Goal: Task Accomplishment & Management: Manage account settings

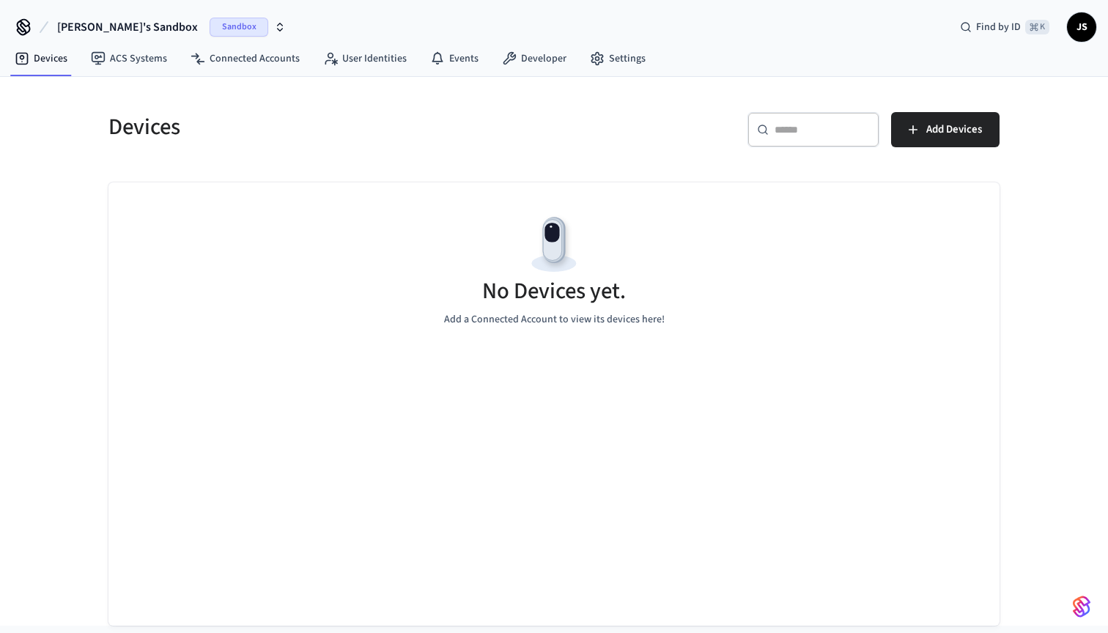
click at [209, 33] on span "Sandbox" at bounding box center [238, 27] width 59 height 19
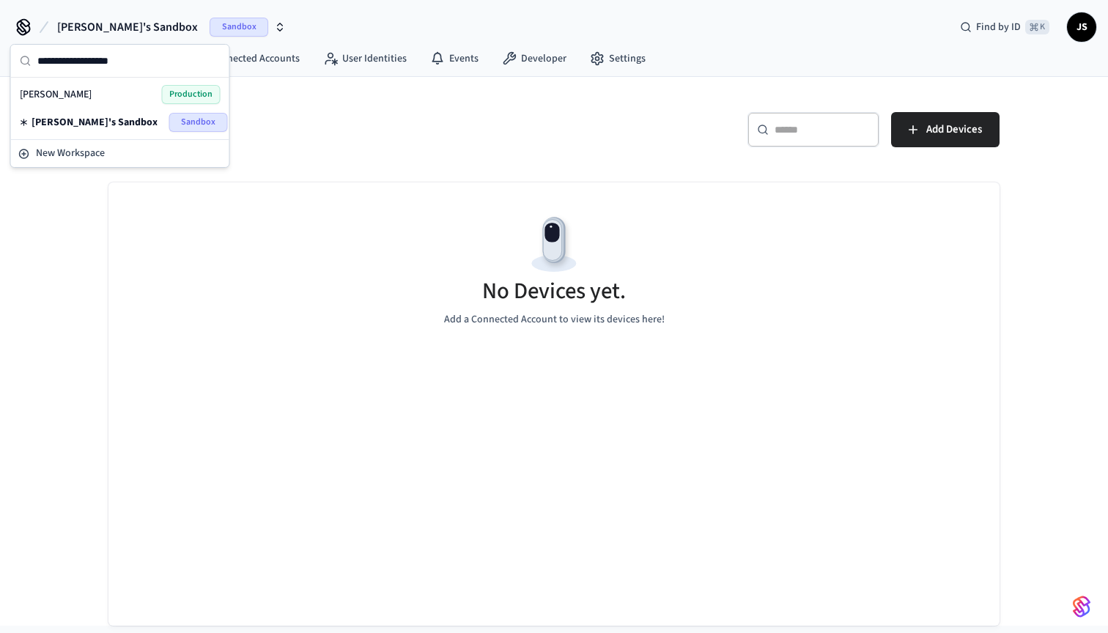
click at [163, 90] on span "Production" at bounding box center [191, 94] width 59 height 19
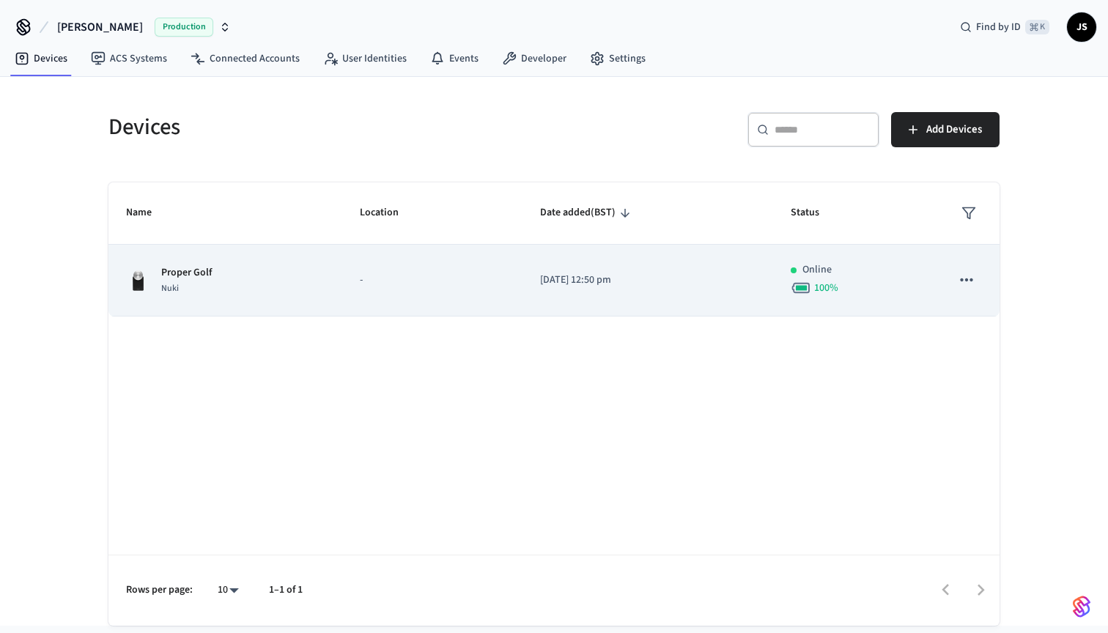
click at [974, 282] on icon "sticky table" at bounding box center [966, 279] width 19 height 19
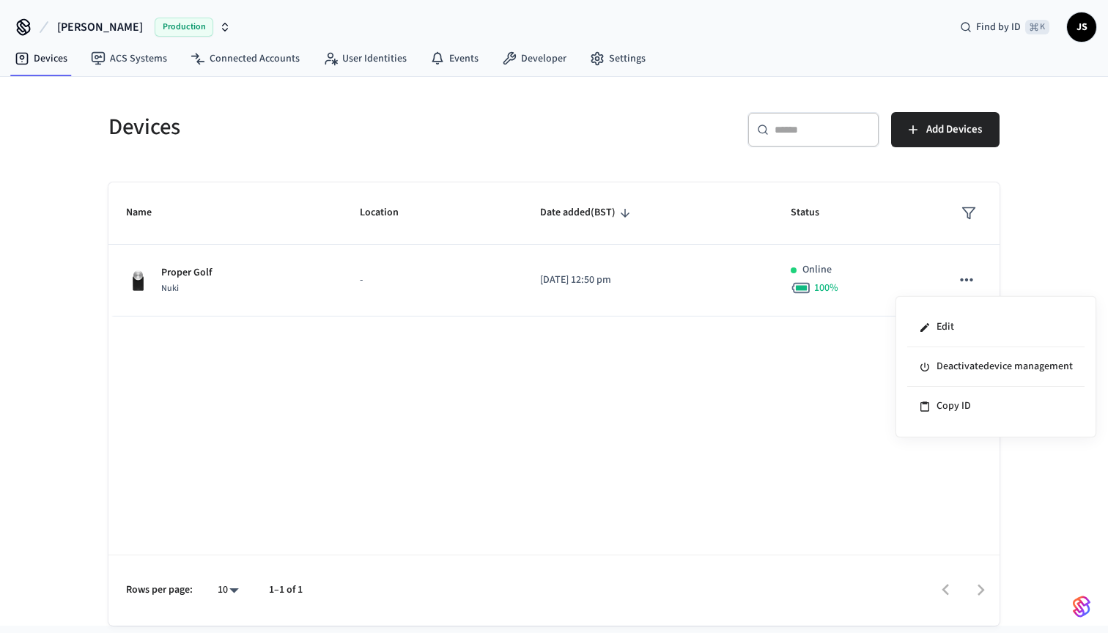
click at [636, 430] on div at bounding box center [554, 316] width 1108 height 633
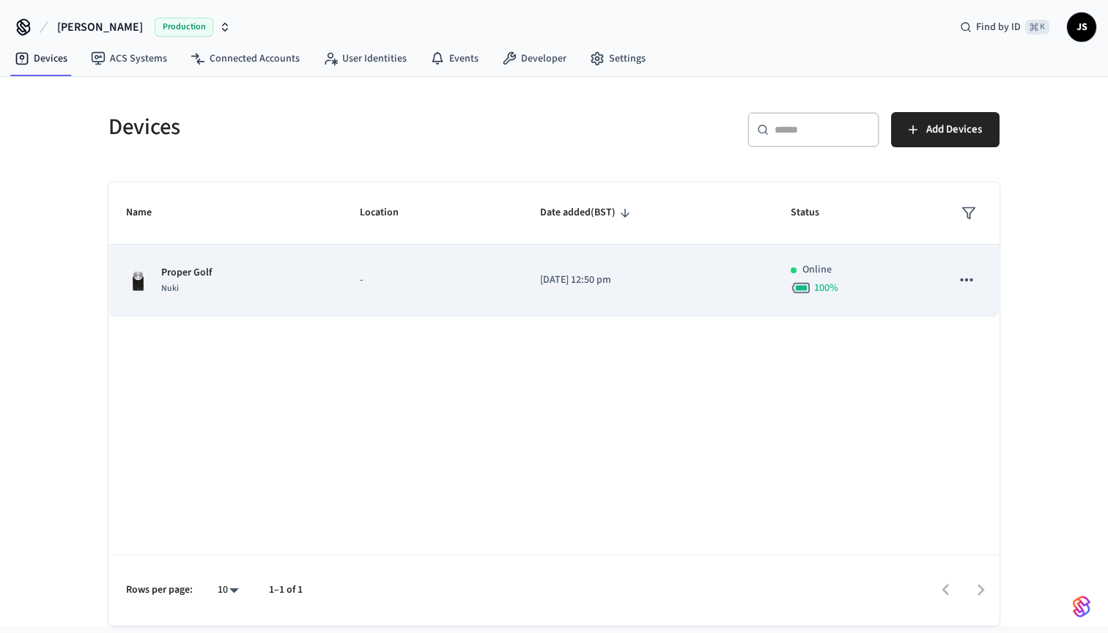
click at [188, 276] on p "Proper Golf" at bounding box center [186, 272] width 51 height 15
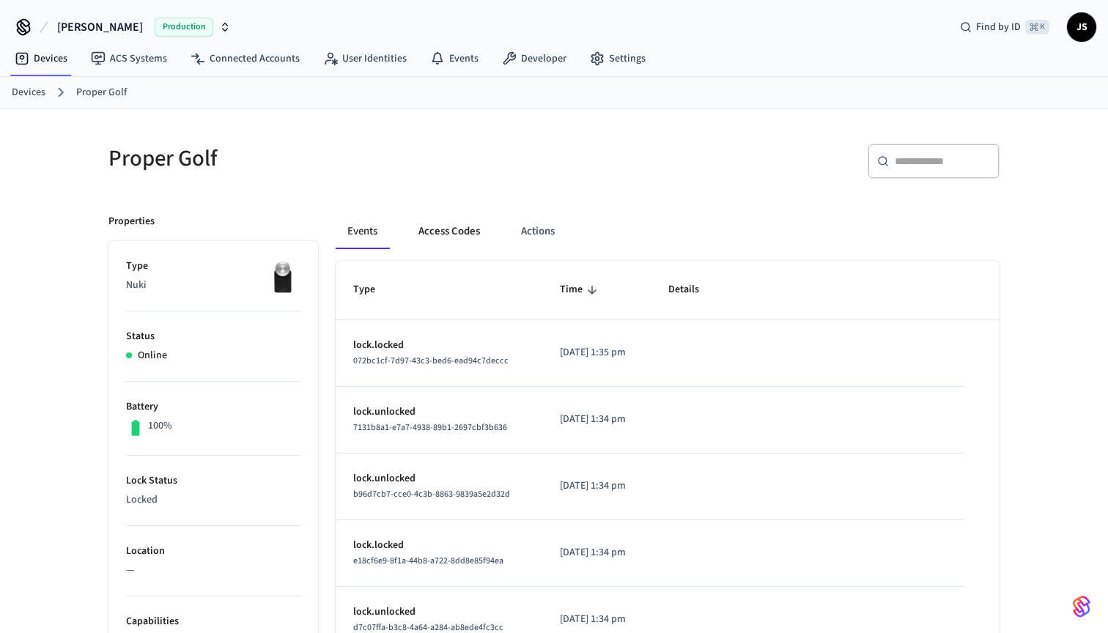
click at [437, 229] on button "Access Codes" at bounding box center [449, 231] width 85 height 35
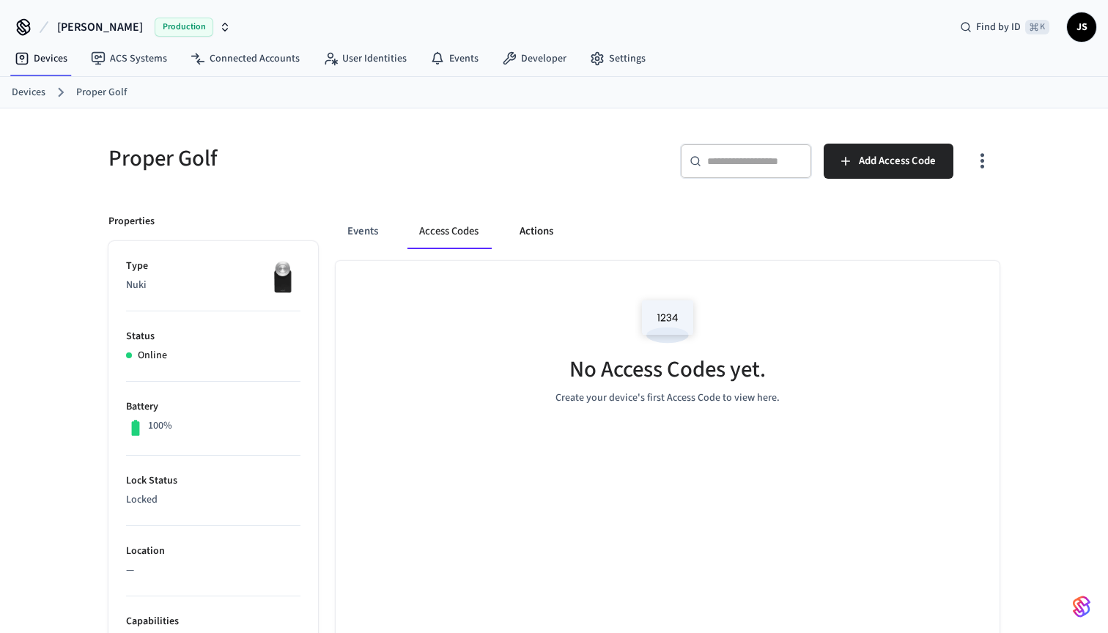
click at [535, 226] on button "Actions" at bounding box center [536, 231] width 57 height 35
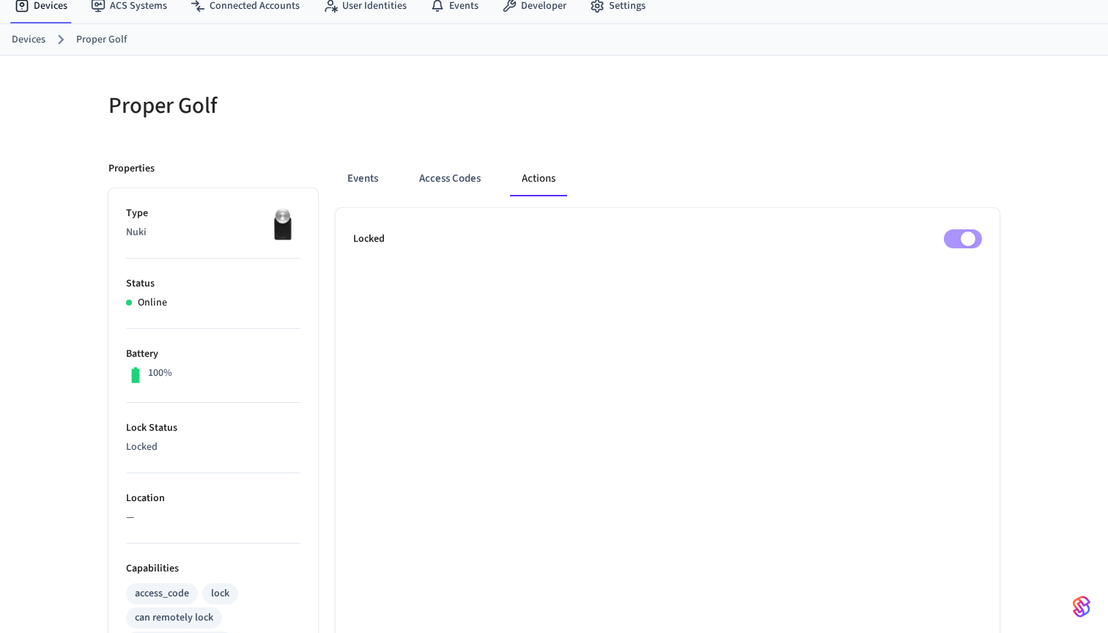
scroll to position [57, 0]
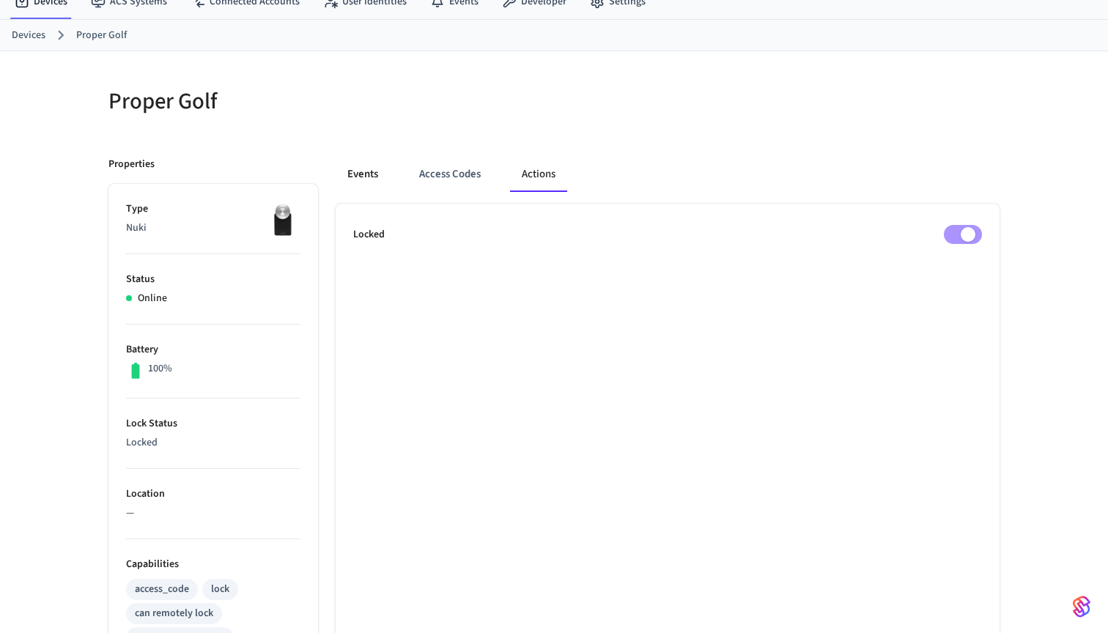
click at [378, 175] on button "Events" at bounding box center [362, 174] width 54 height 35
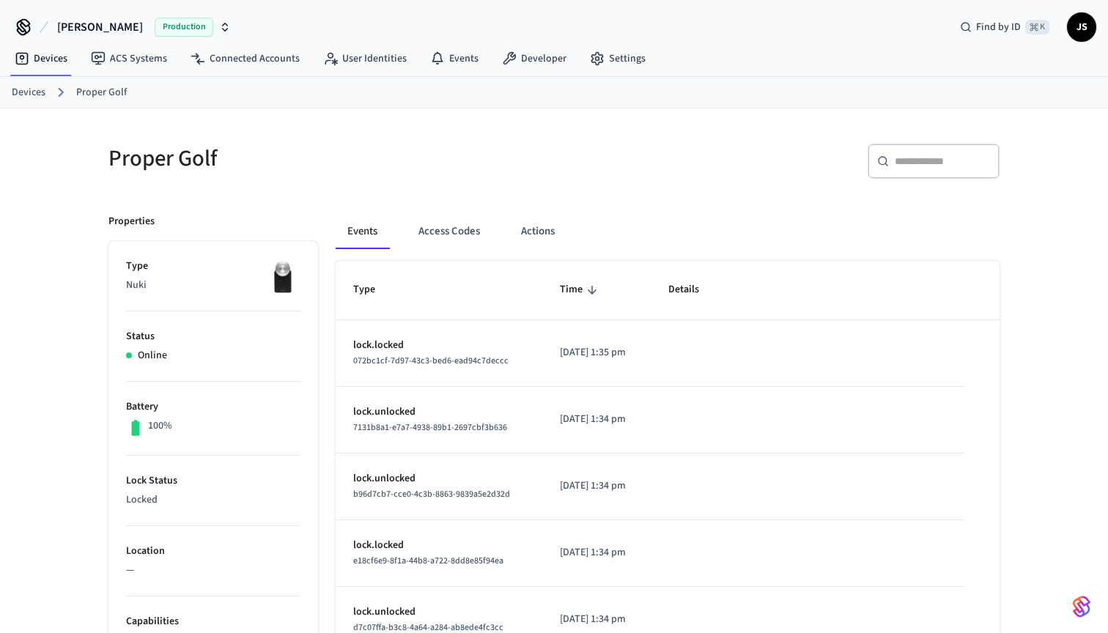
scroll to position [0, 0]
click at [552, 237] on button "Actions" at bounding box center [537, 231] width 57 height 35
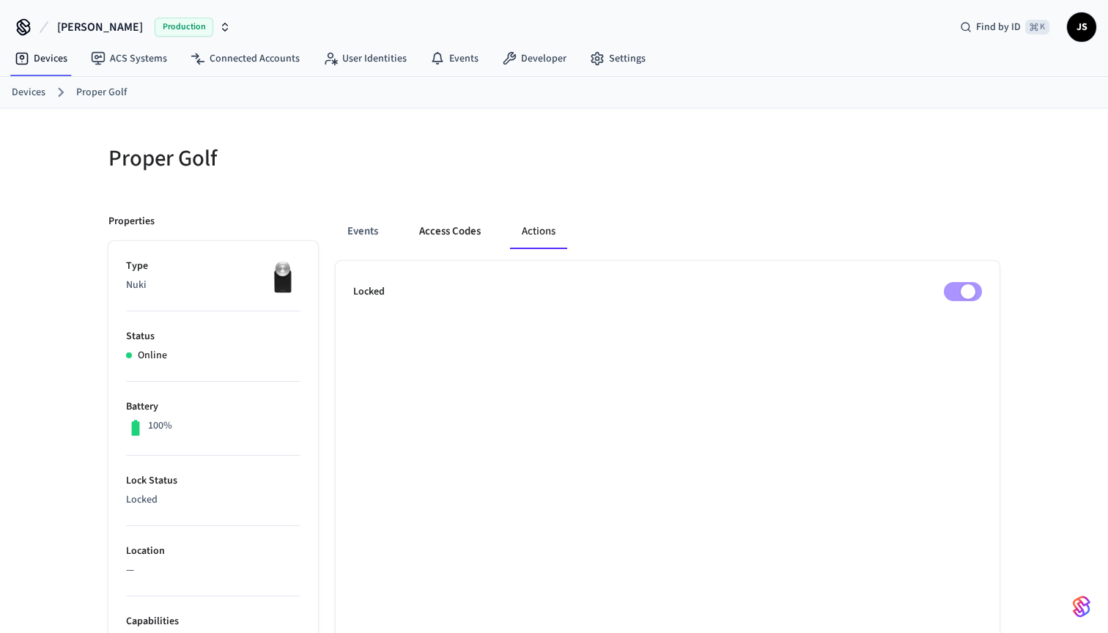
click at [464, 235] on button "Access Codes" at bounding box center [449, 231] width 85 height 35
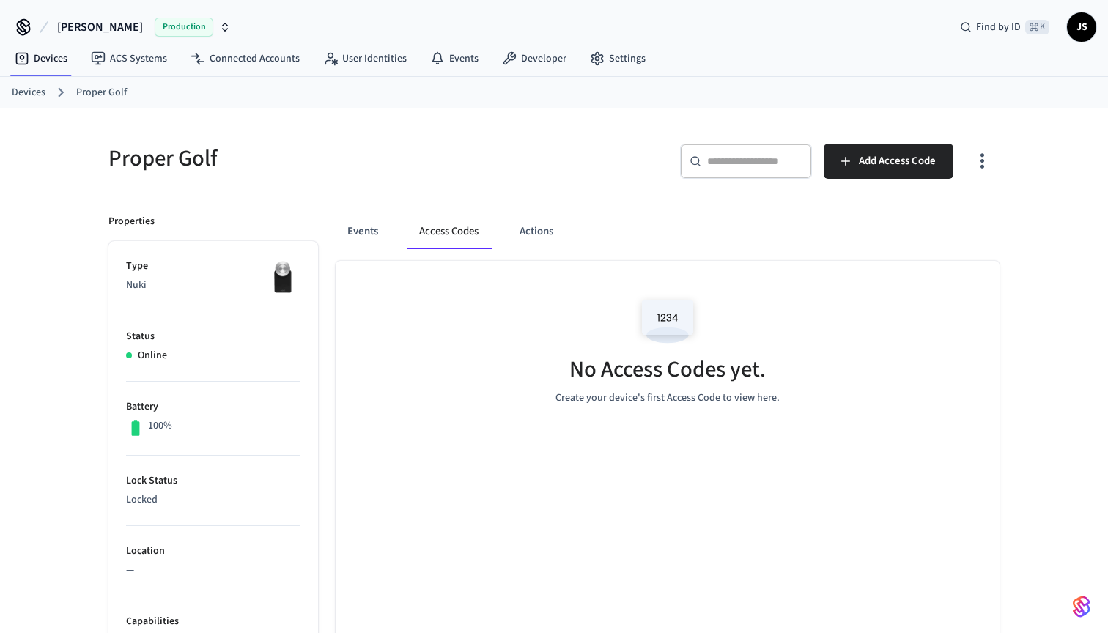
scroll to position [6, 0]
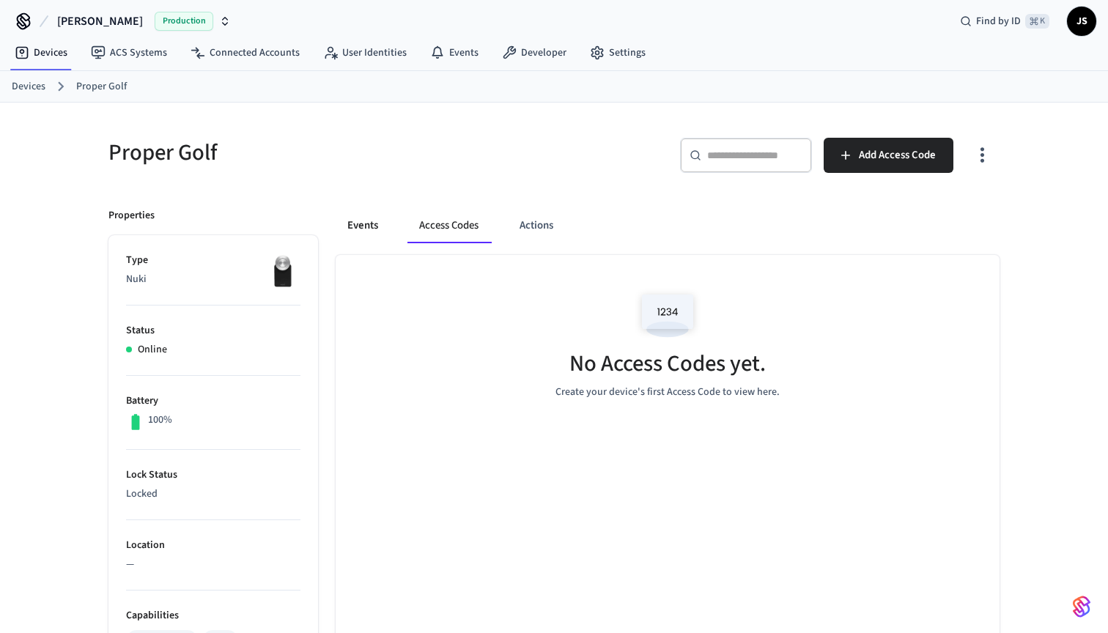
click at [344, 211] on button "Events" at bounding box center [362, 225] width 54 height 35
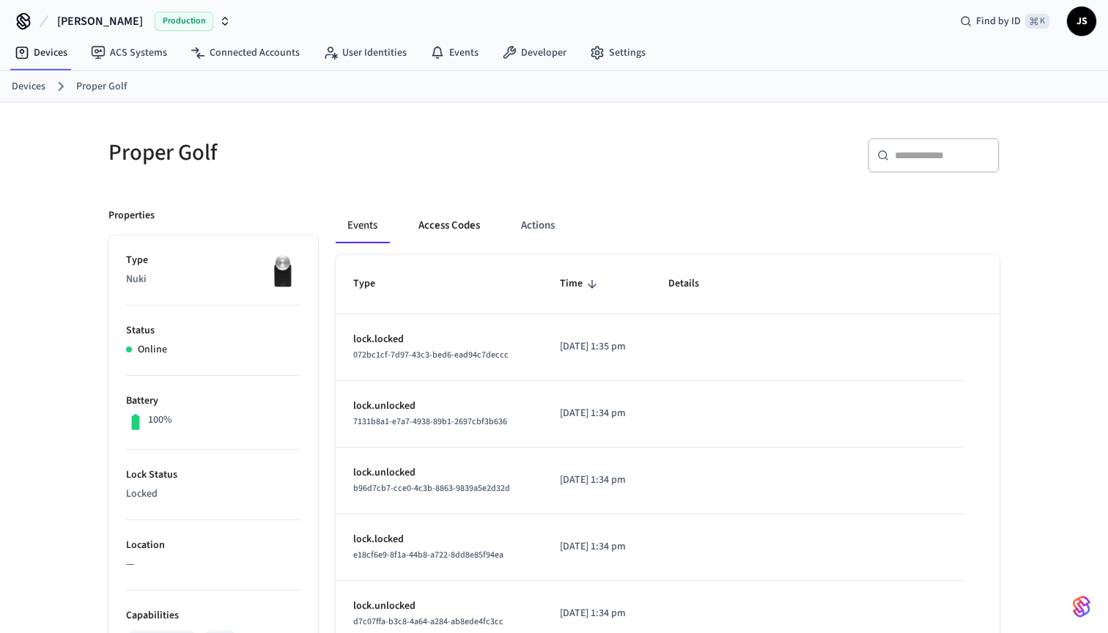
click at [450, 221] on button "Access Codes" at bounding box center [449, 225] width 85 height 35
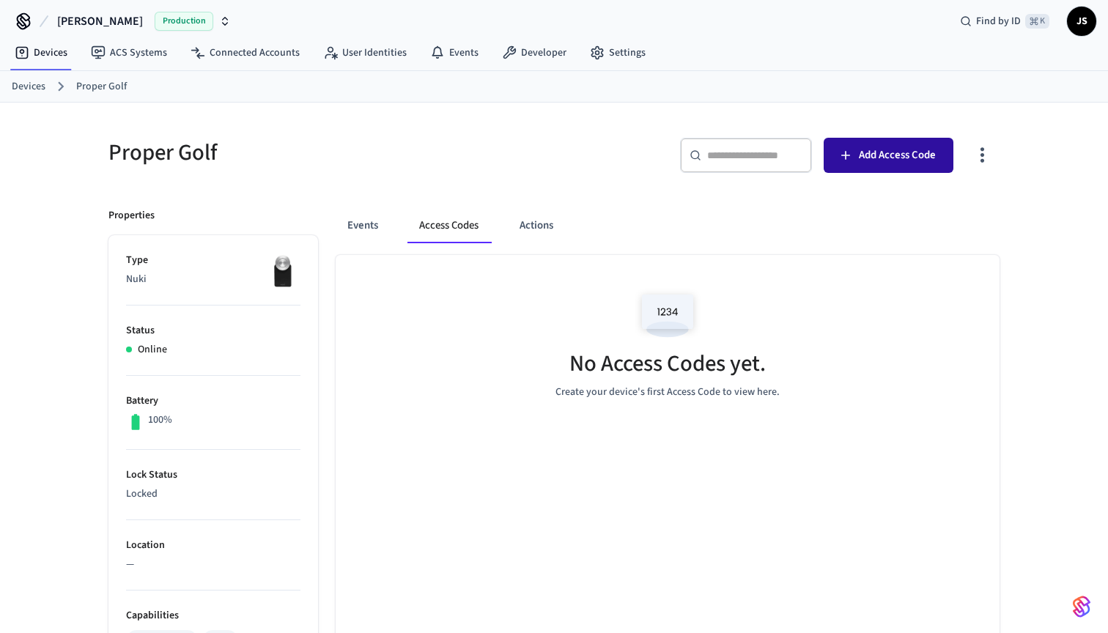
click at [929, 150] on span "Add Access Code" at bounding box center [897, 155] width 77 height 19
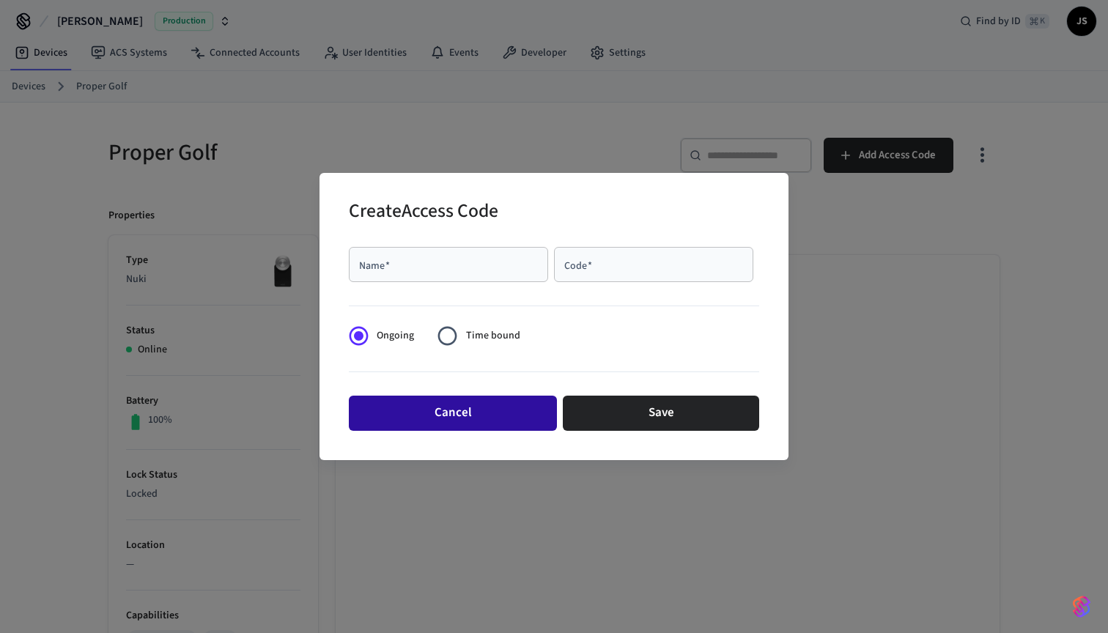
click at [481, 419] on button "Cancel" at bounding box center [453, 413] width 208 height 35
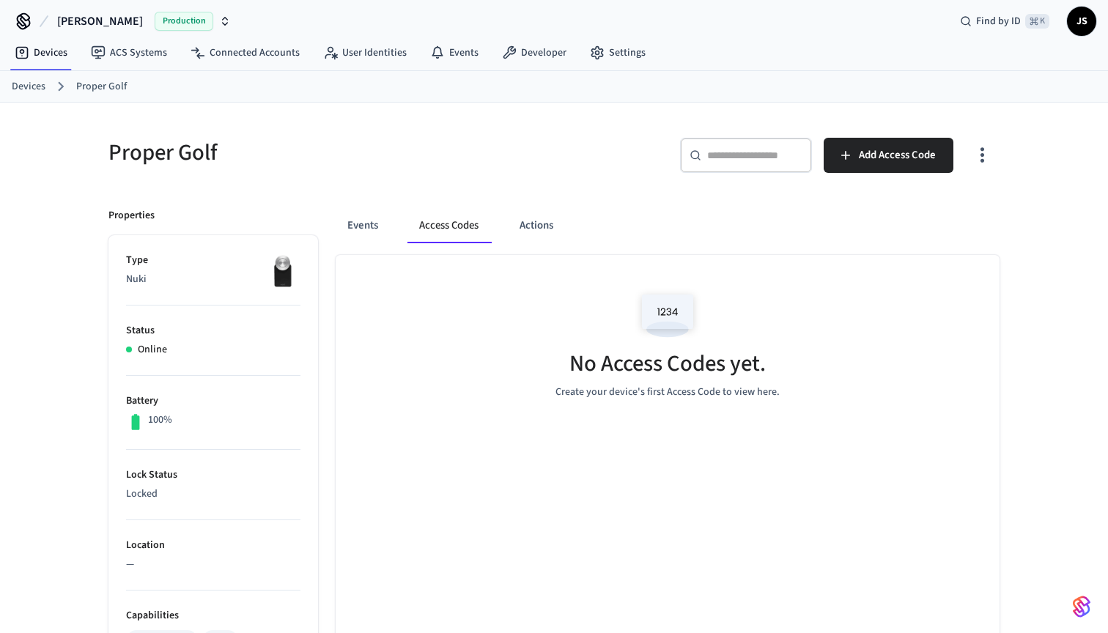
click at [463, 378] on div "No Access Codes yet. Create your device's first Access Code to view here." at bounding box center [667, 342] width 664 height 174
click at [24, 88] on link "Devices" at bounding box center [29, 86] width 34 height 15
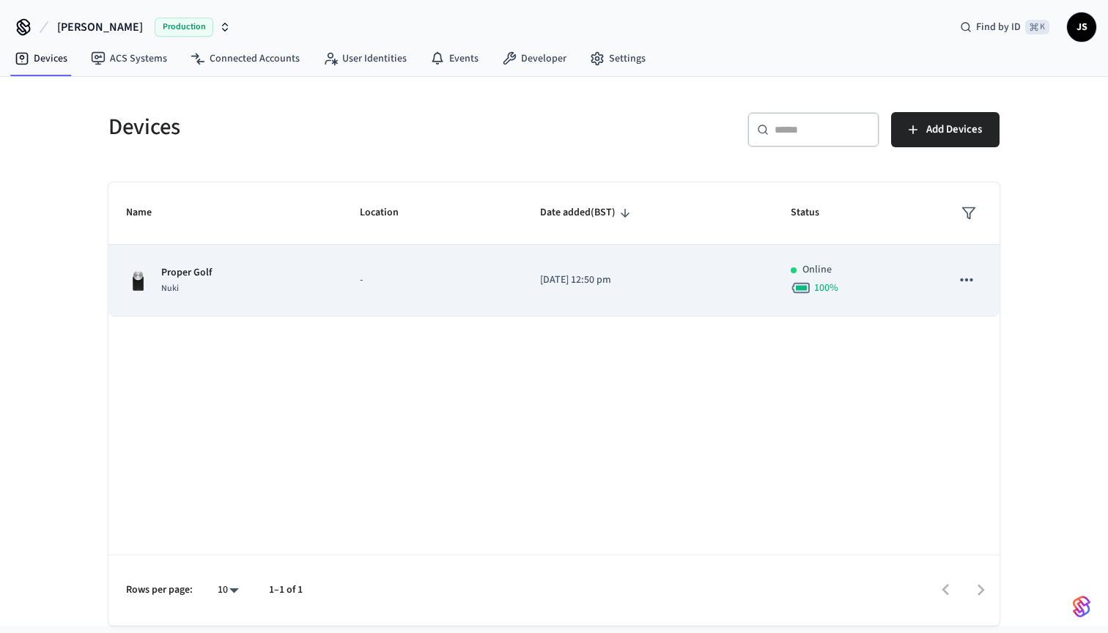
click at [181, 264] on td "Proper Golf Nuki" at bounding box center [225, 281] width 234 height 72
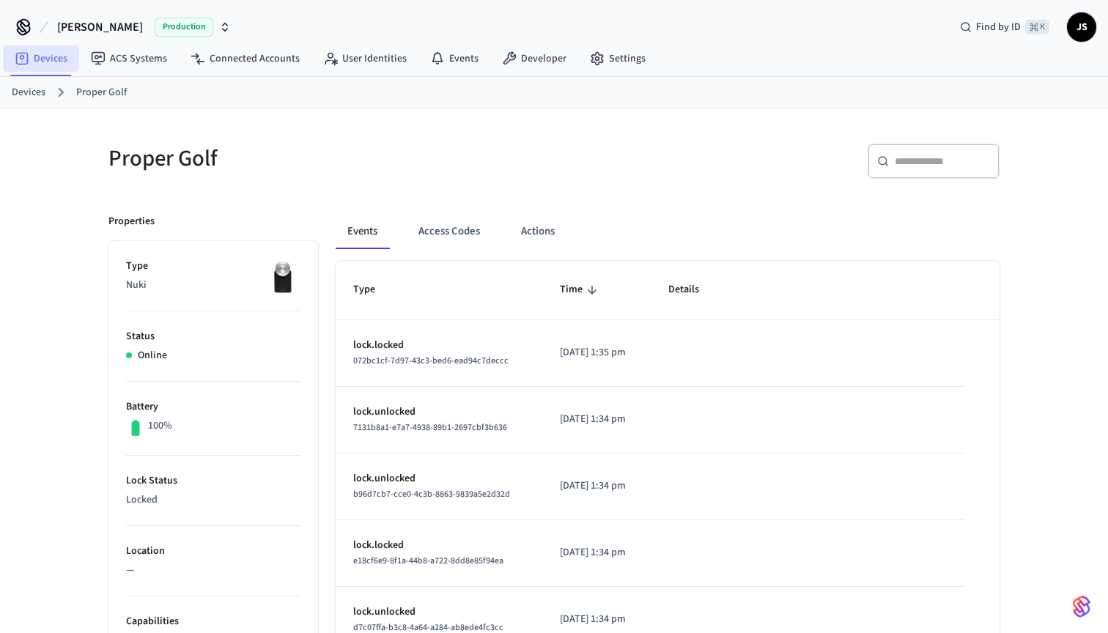
click at [43, 59] on link "Devices" at bounding box center [41, 58] width 76 height 26
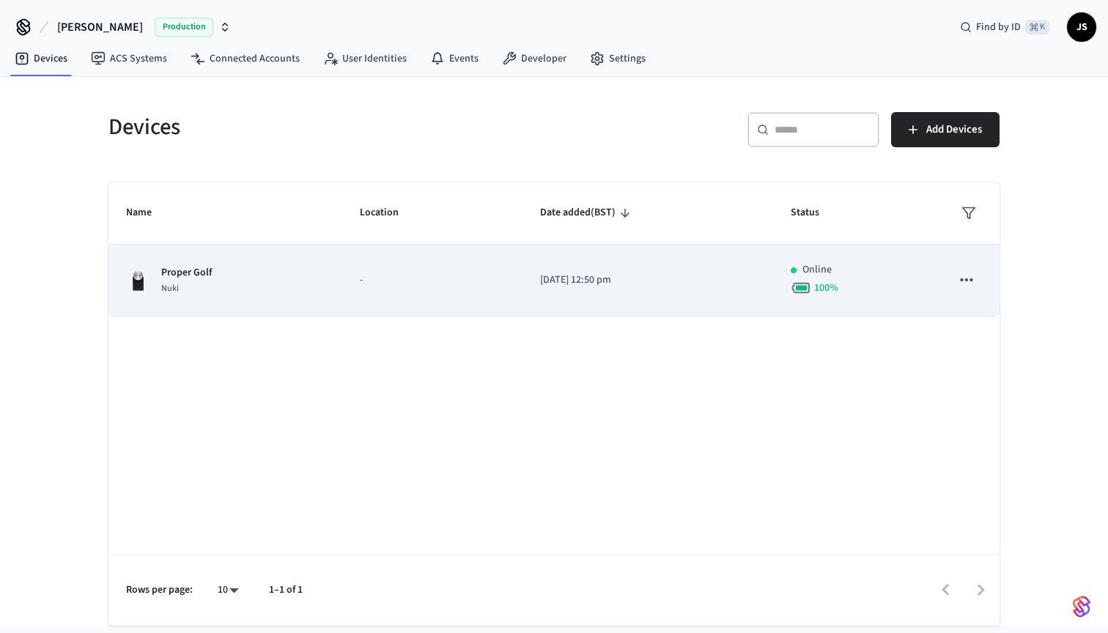
click at [232, 268] on div "Proper Golf Nuki" at bounding box center [225, 280] width 199 height 31
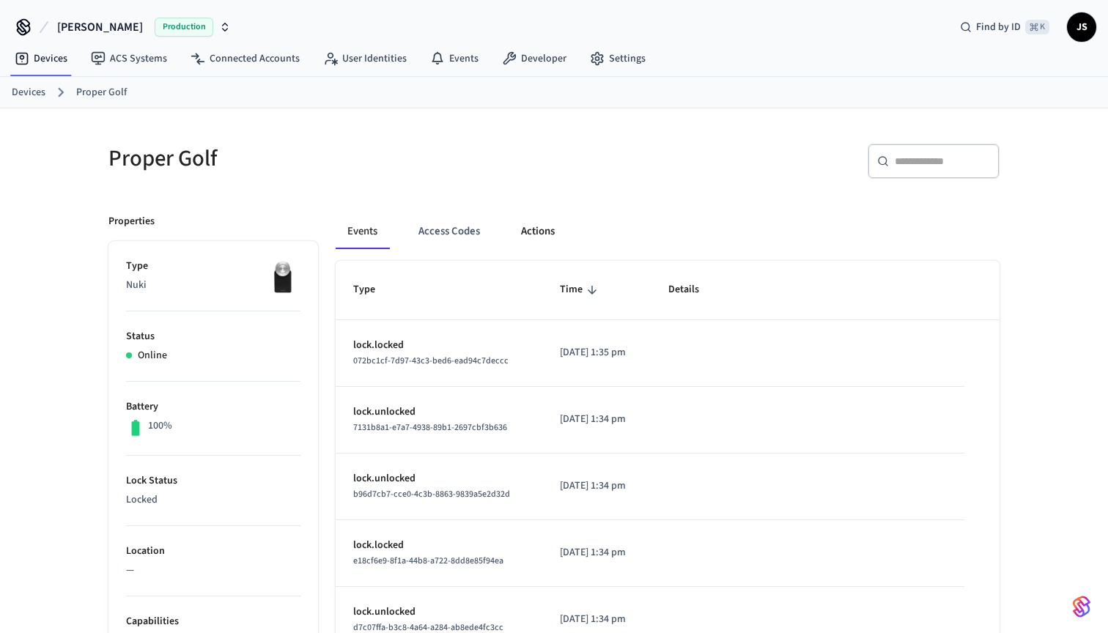
click at [562, 235] on button "Actions" at bounding box center [537, 231] width 57 height 35
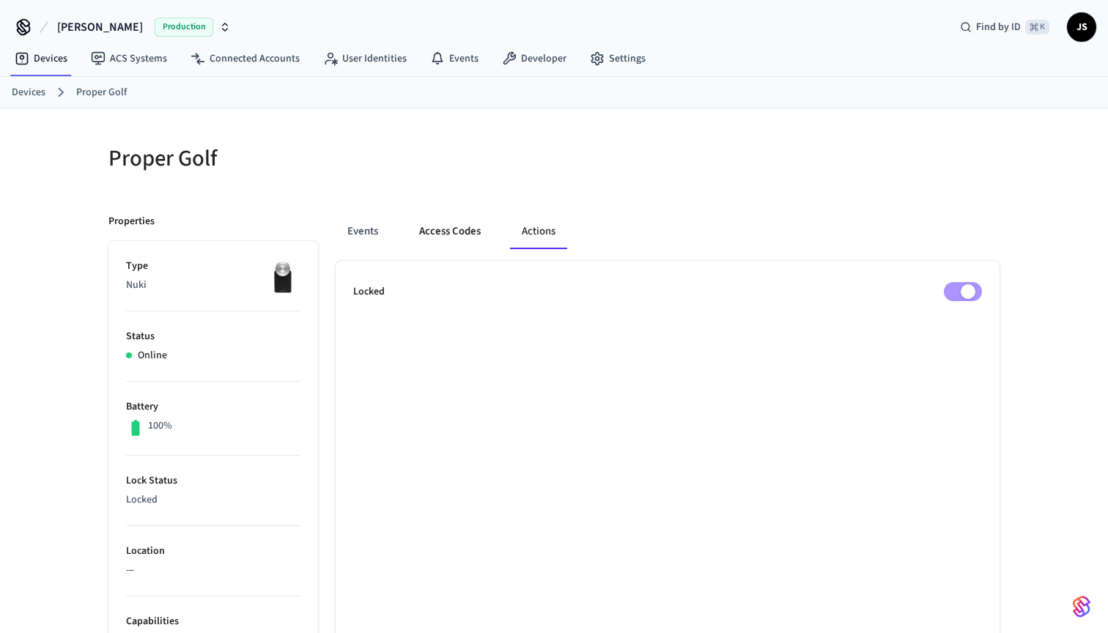
click at [436, 231] on button "Access Codes" at bounding box center [449, 231] width 85 height 35
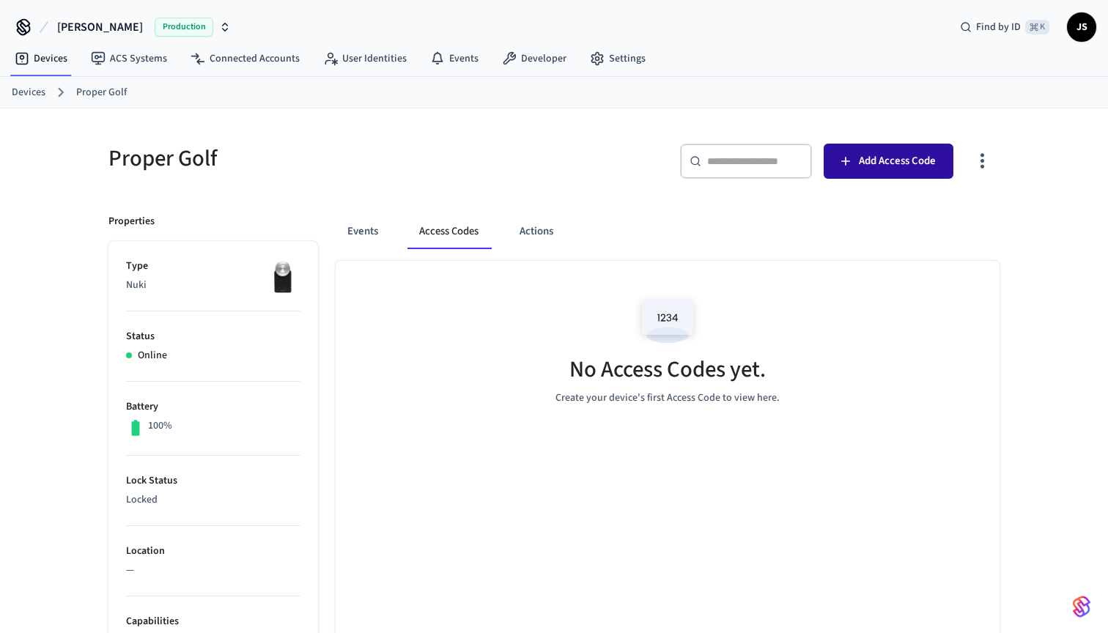
click at [927, 167] on span "Add Access Code" at bounding box center [897, 161] width 77 height 19
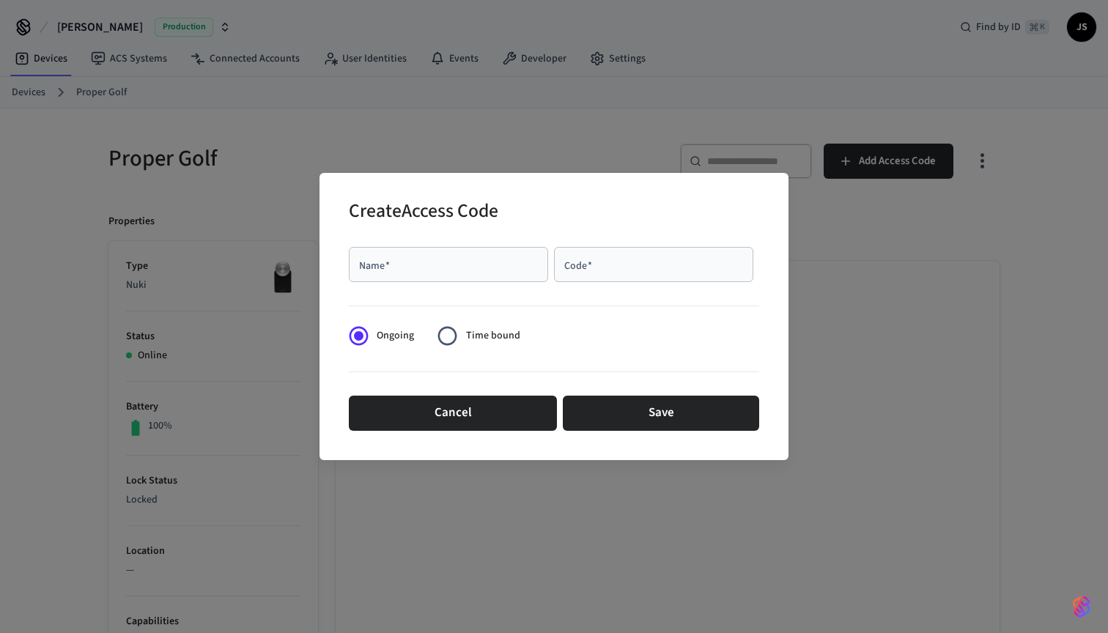
click at [467, 135] on div "Create Access Code Name   * Name   * Code   * Code   * Ongoing Time bound Cance…" at bounding box center [554, 316] width 1108 height 633
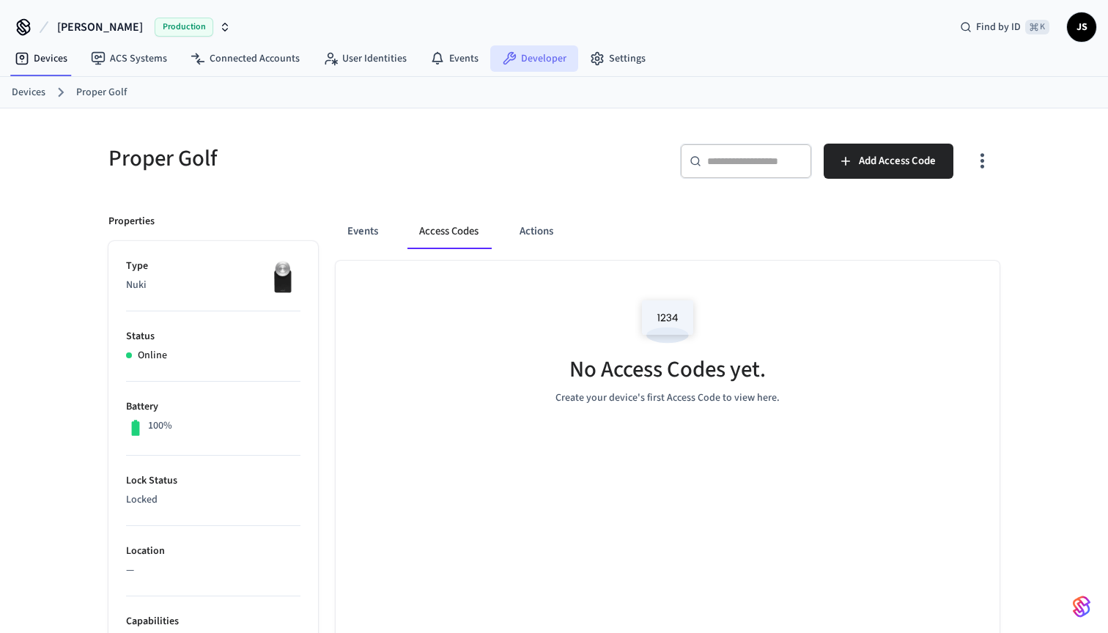
click at [532, 55] on link "Developer" at bounding box center [534, 58] width 88 height 26
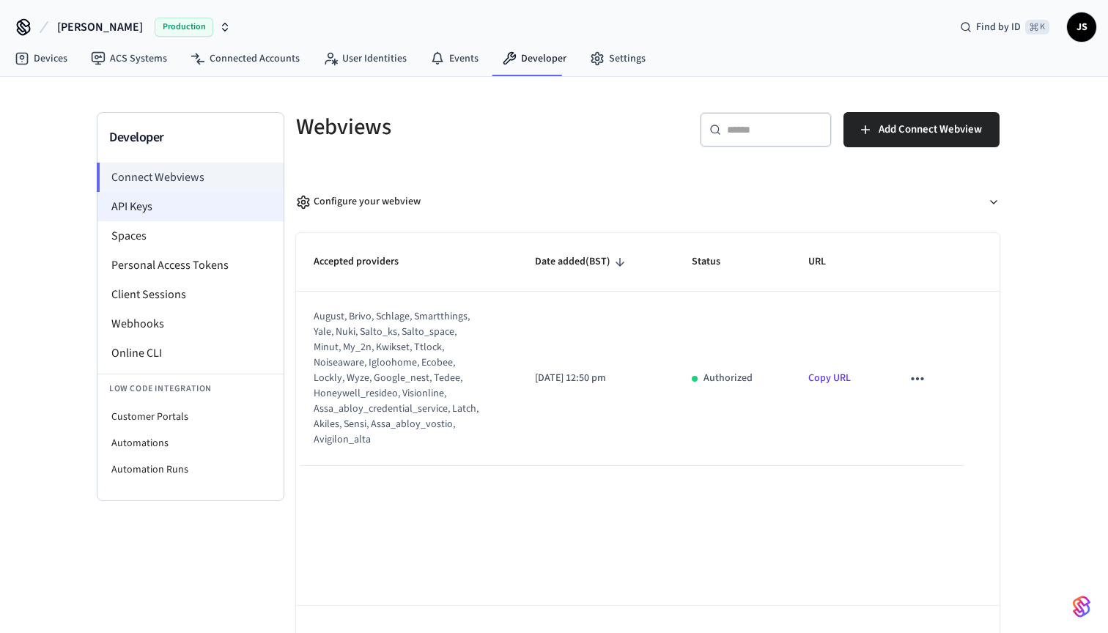
click at [160, 210] on li "API Keys" at bounding box center [190, 206] width 186 height 29
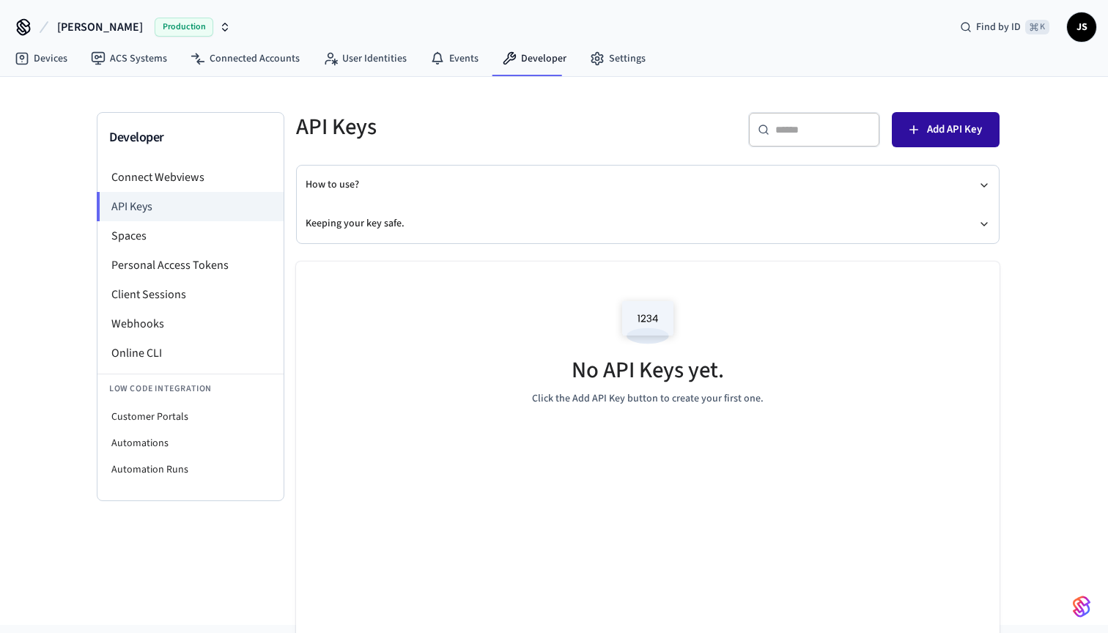
click at [971, 133] on span "Add API Key" at bounding box center [954, 129] width 55 height 19
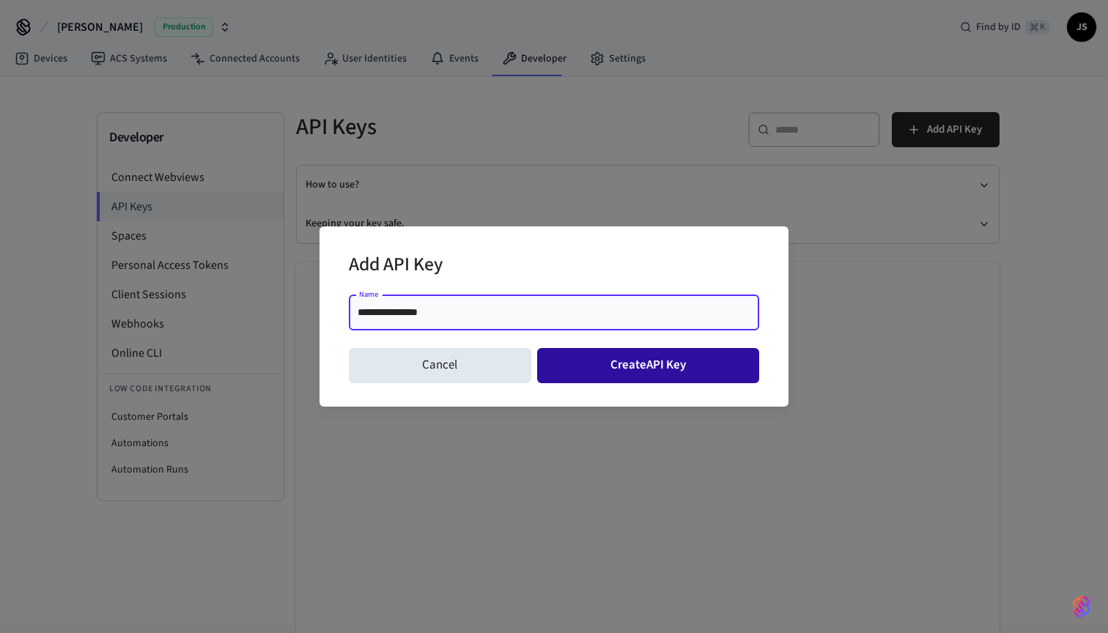
type input "**********"
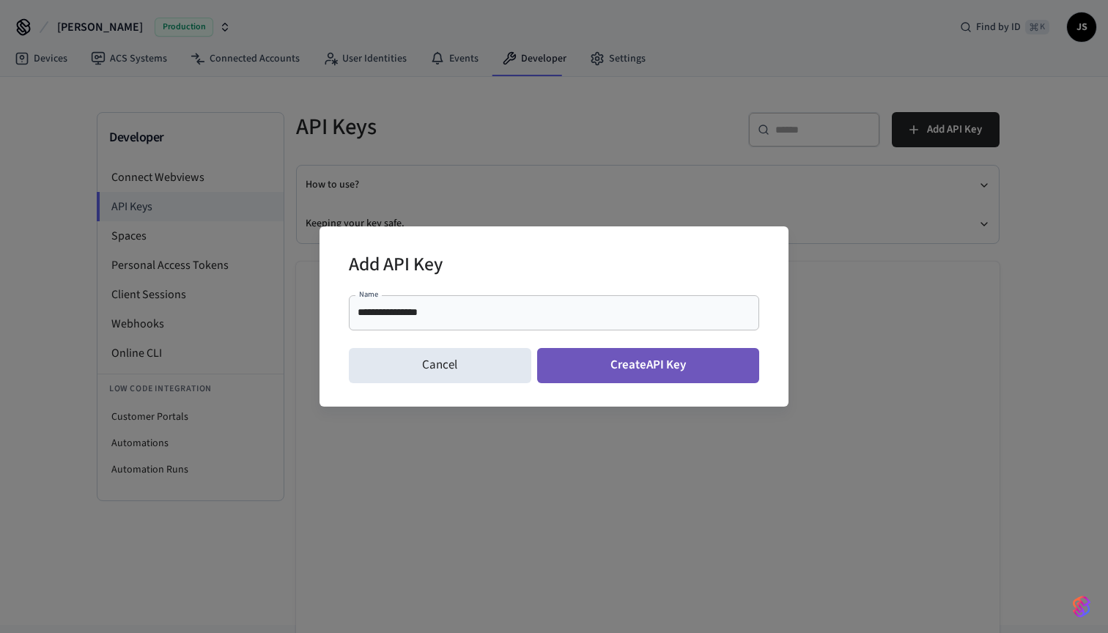
click at [549, 357] on button "Create API Key" at bounding box center [648, 365] width 223 height 35
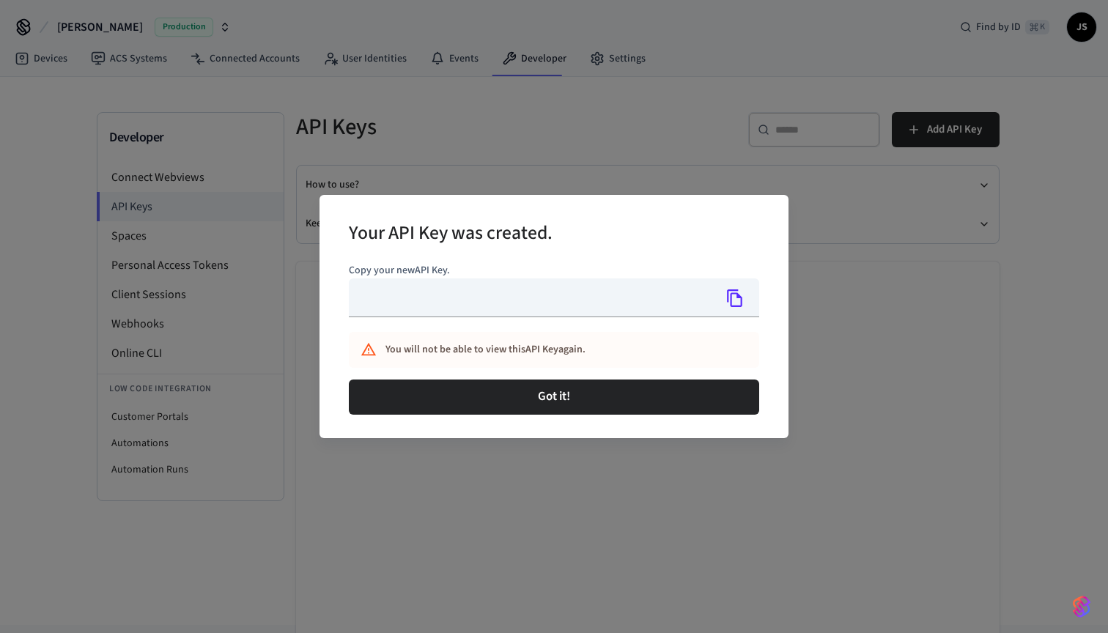
type input "**********"
click at [738, 297] on icon "Copy" at bounding box center [734, 298] width 15 height 18
click at [726, 300] on icon "Copy" at bounding box center [734, 298] width 19 height 19
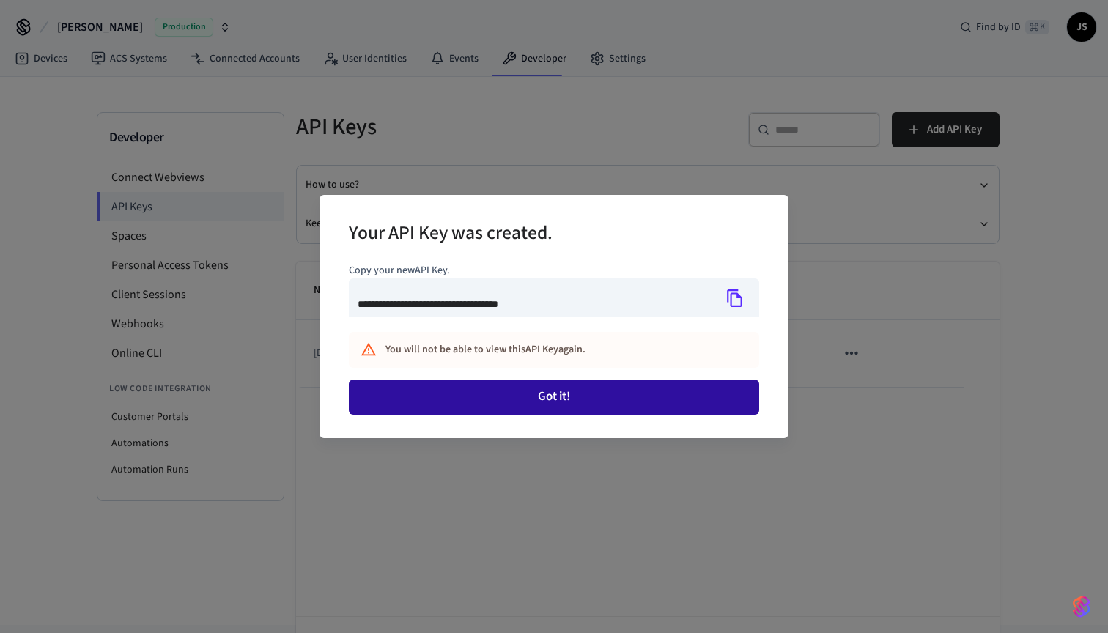
click at [573, 398] on button "Got it!" at bounding box center [554, 396] width 410 height 35
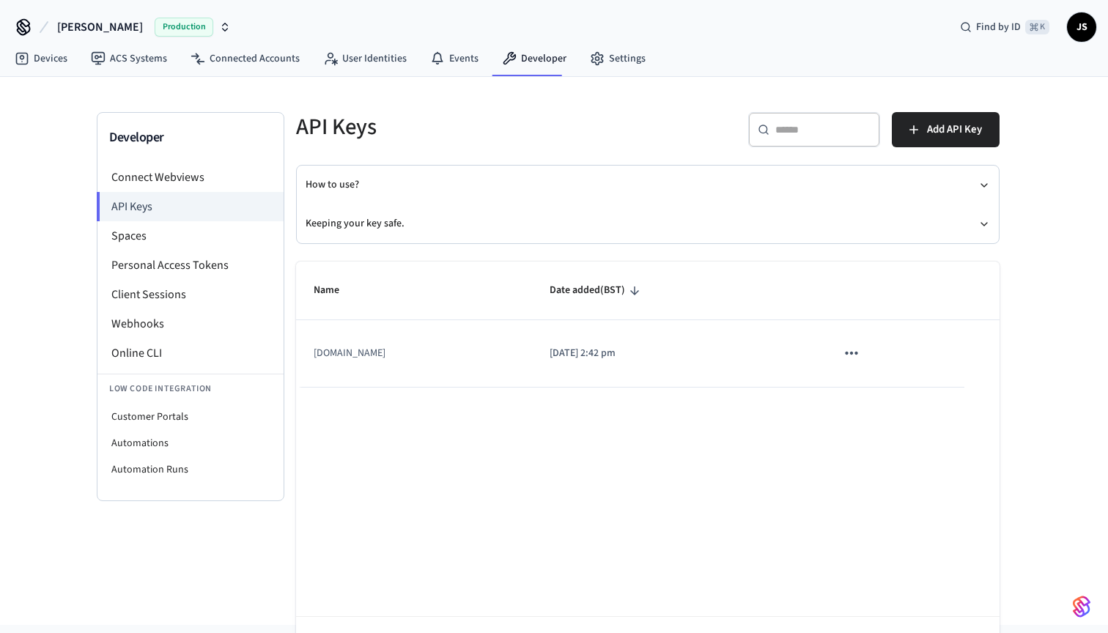
click at [860, 357] on icon "sticky table" at bounding box center [851, 353] width 19 height 19
click at [644, 456] on div at bounding box center [554, 316] width 1108 height 633
click at [34, 64] on link "Devices" at bounding box center [41, 58] width 76 height 26
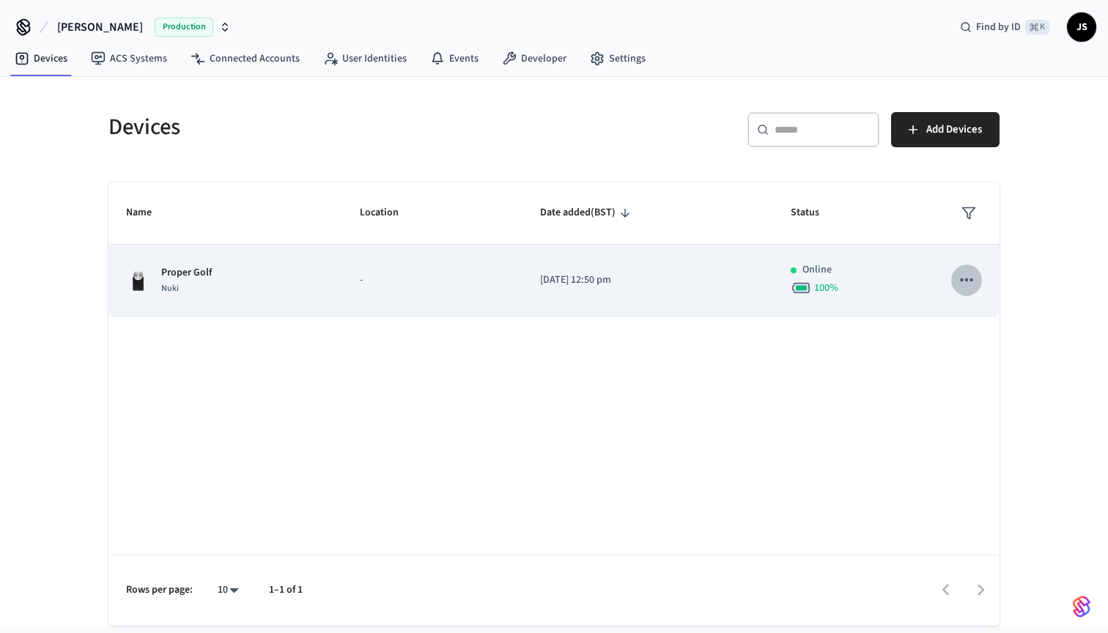
click at [966, 284] on icon "sticky table" at bounding box center [966, 279] width 19 height 19
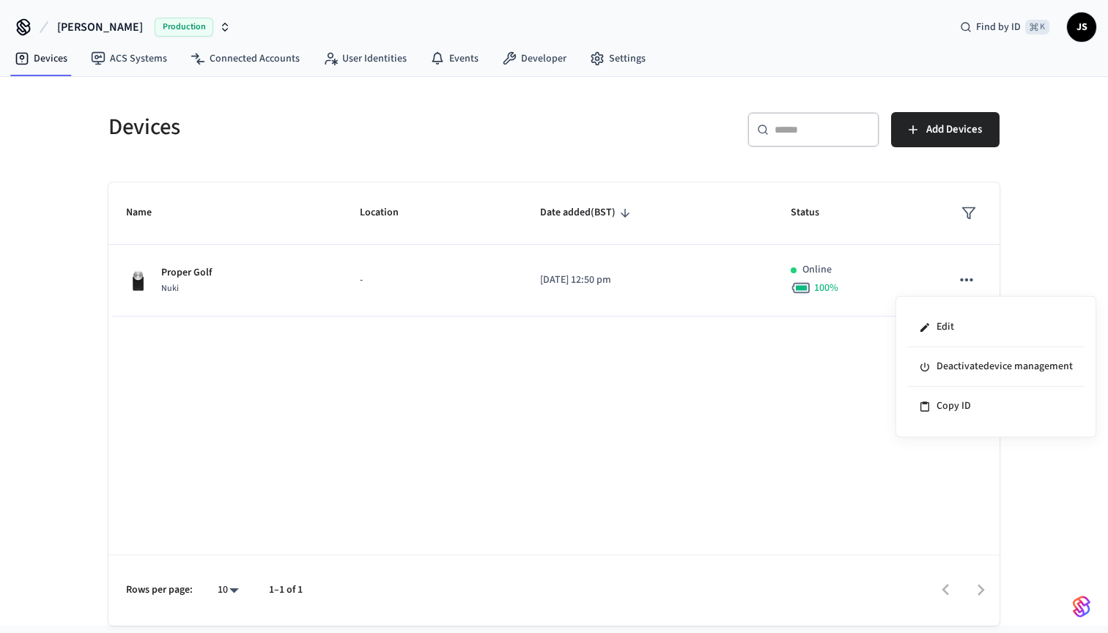
click at [755, 349] on div at bounding box center [554, 316] width 1108 height 633
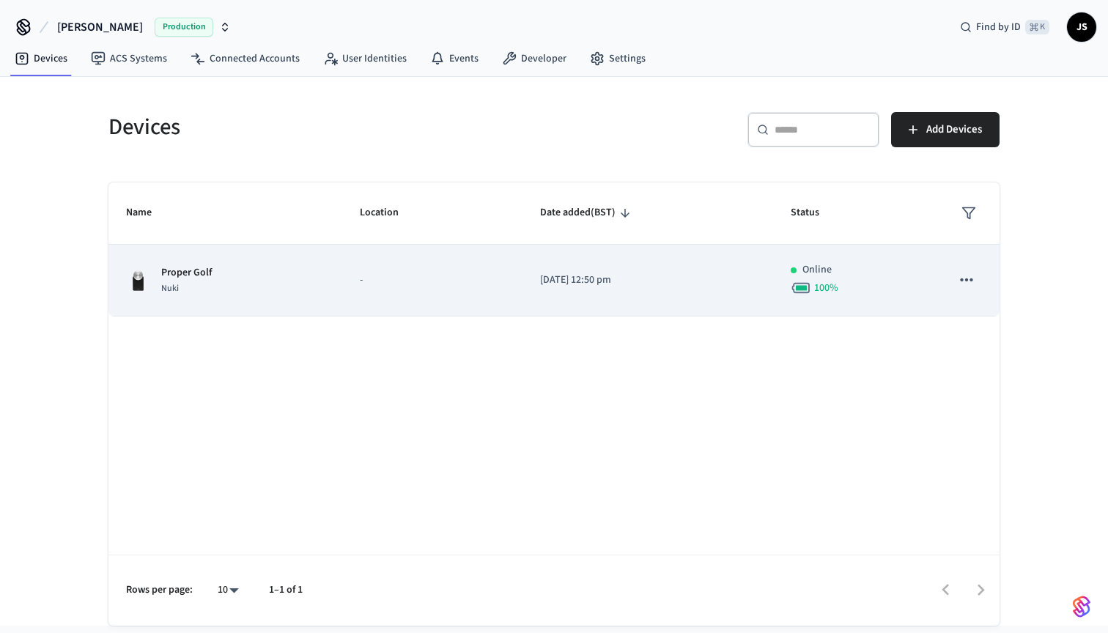
click at [204, 292] on div "Nuki" at bounding box center [186, 288] width 51 height 15
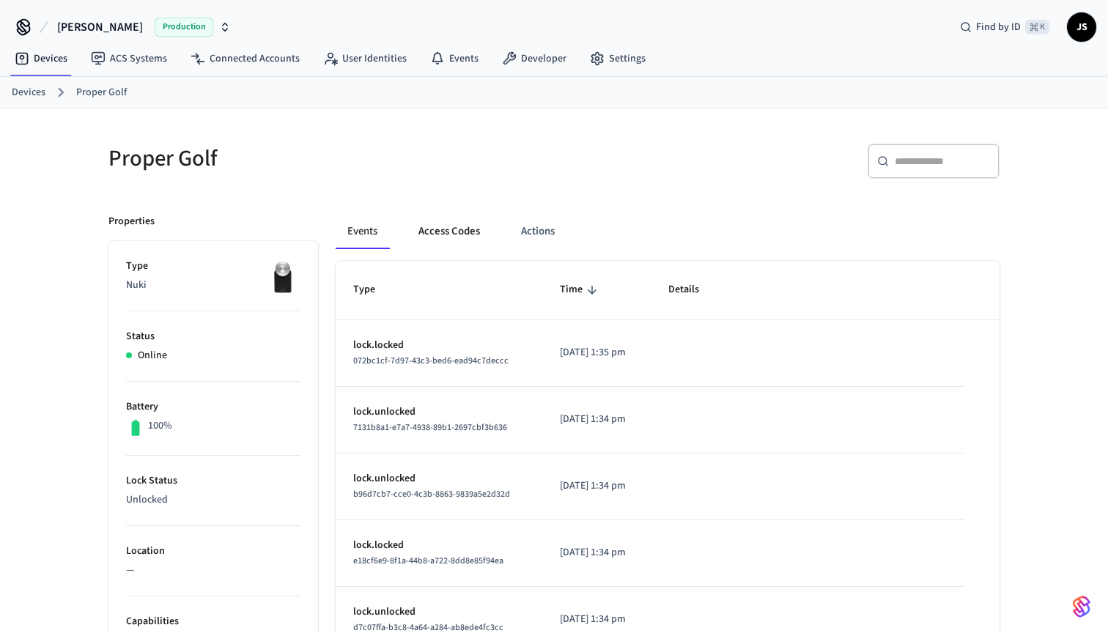
click at [437, 236] on button "Access Codes" at bounding box center [449, 231] width 85 height 35
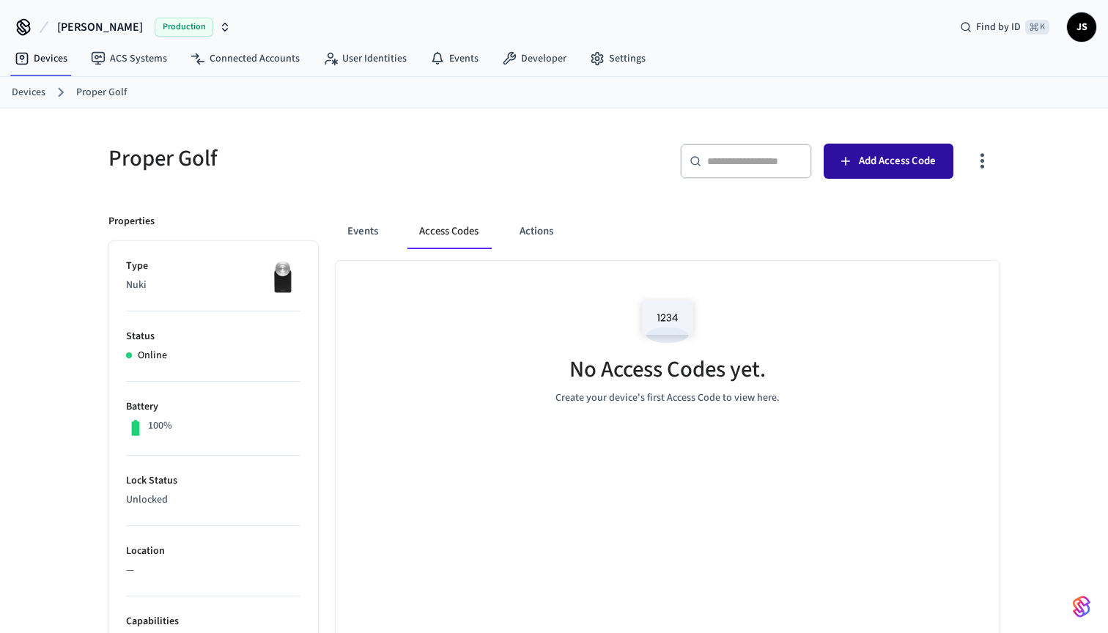
click at [848, 160] on icon "button" at bounding box center [845, 161] width 15 height 15
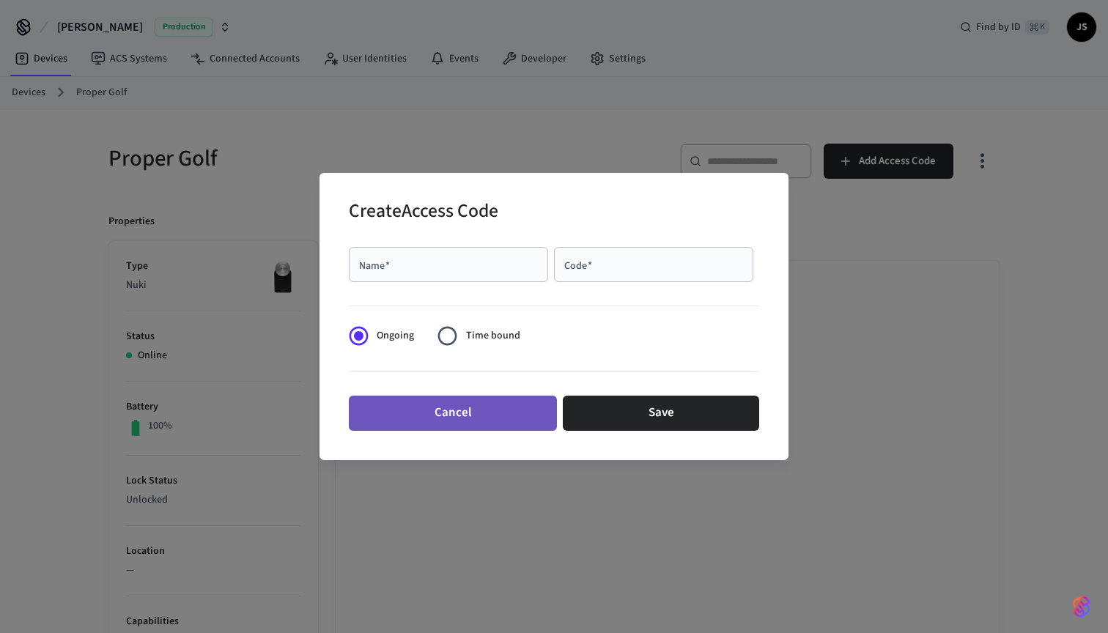
click at [489, 418] on button "Cancel" at bounding box center [453, 413] width 208 height 35
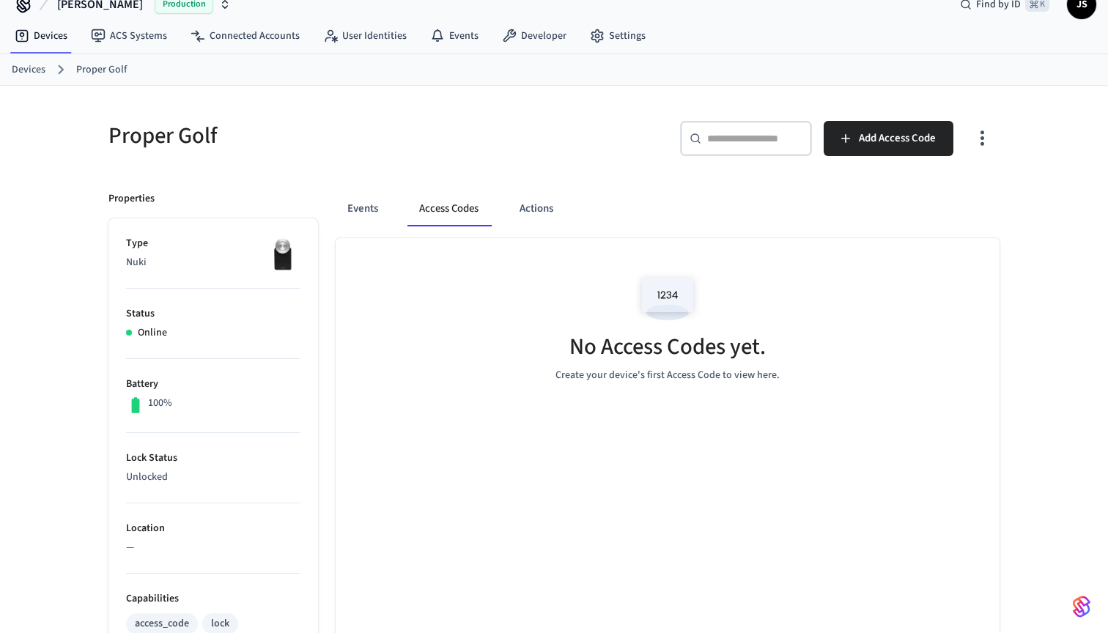
scroll to position [7, 0]
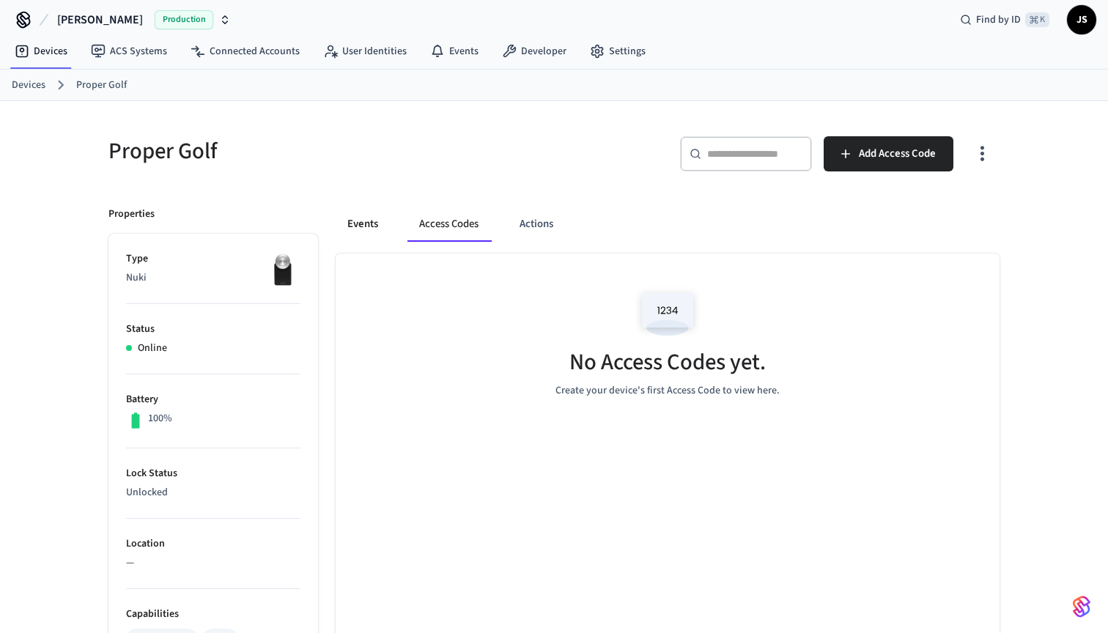
click at [372, 231] on button "Events" at bounding box center [362, 224] width 54 height 35
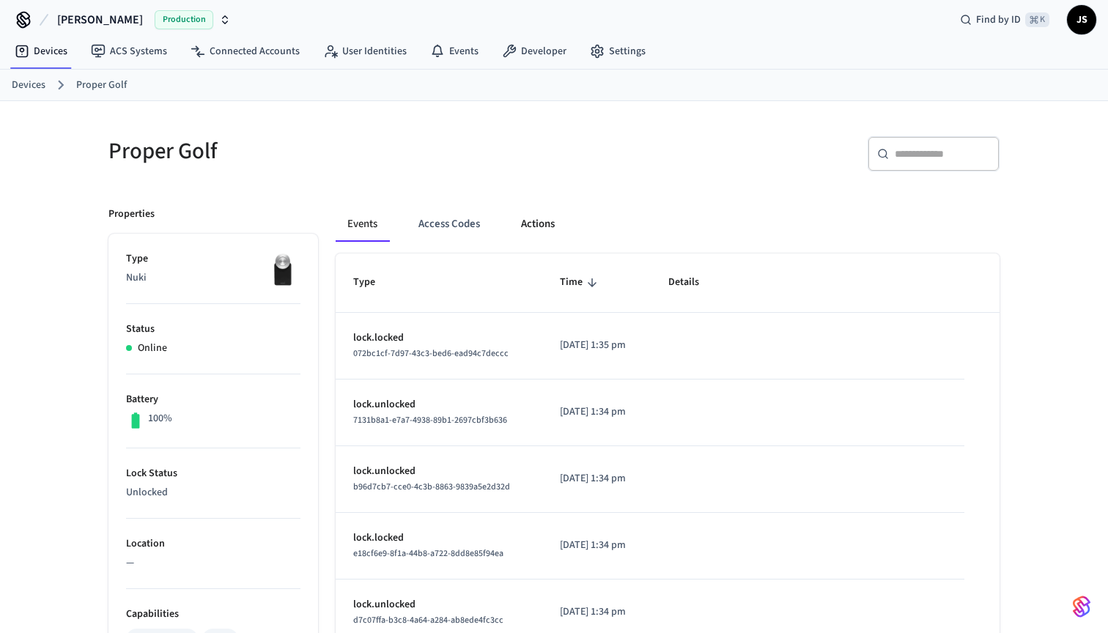
click at [538, 225] on button "Actions" at bounding box center [537, 224] width 57 height 35
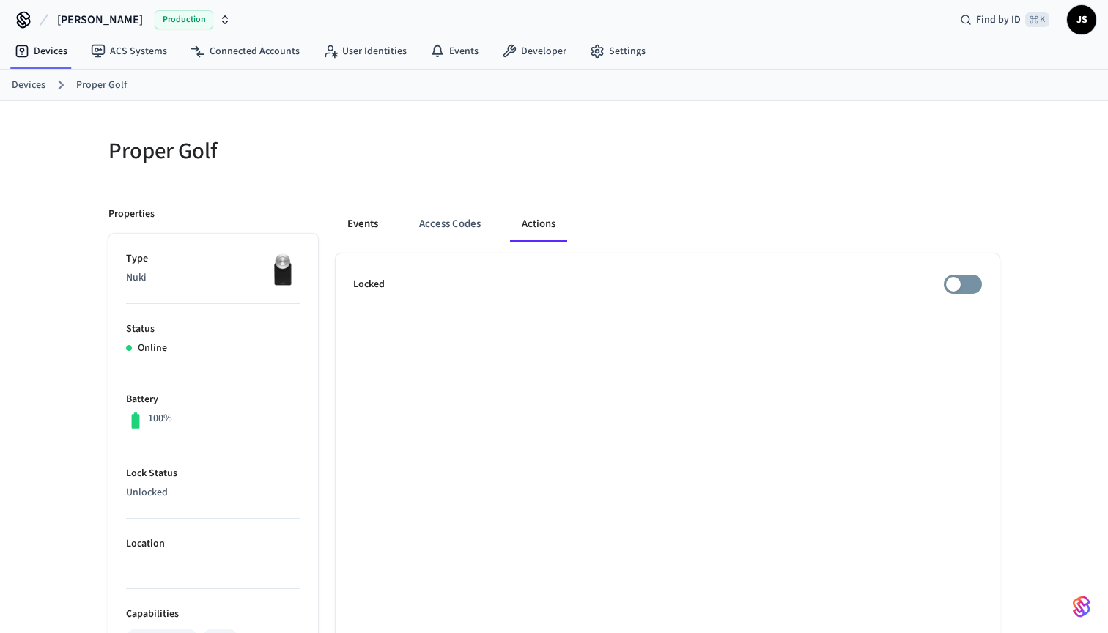
click at [365, 225] on button "Events" at bounding box center [362, 224] width 54 height 35
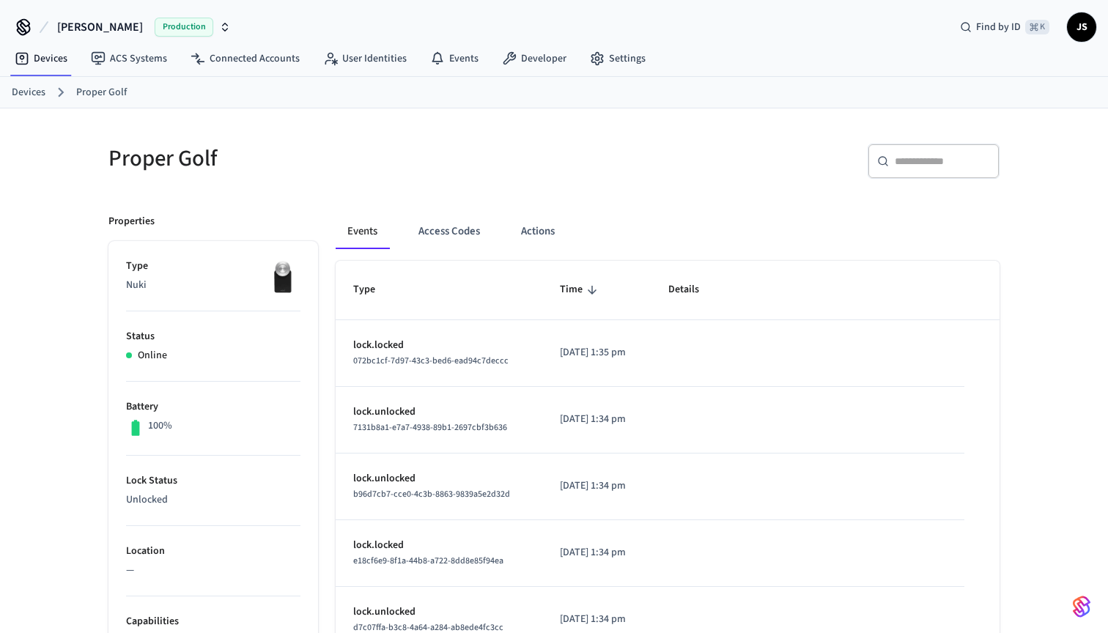
scroll to position [0, 0]
click at [460, 158] on h5 "Proper Golf" at bounding box center [326, 159] width 437 height 30
click at [48, 152] on div "Proper Golf ​ ​ Properties Type Nuki Status Online Battery 100% Lock Status Unl…" at bounding box center [554, 597] width 1108 height 978
click at [82, 92] on link "Proper Golf" at bounding box center [101, 92] width 51 height 15
click at [37, 92] on link "Devices" at bounding box center [29, 92] width 34 height 15
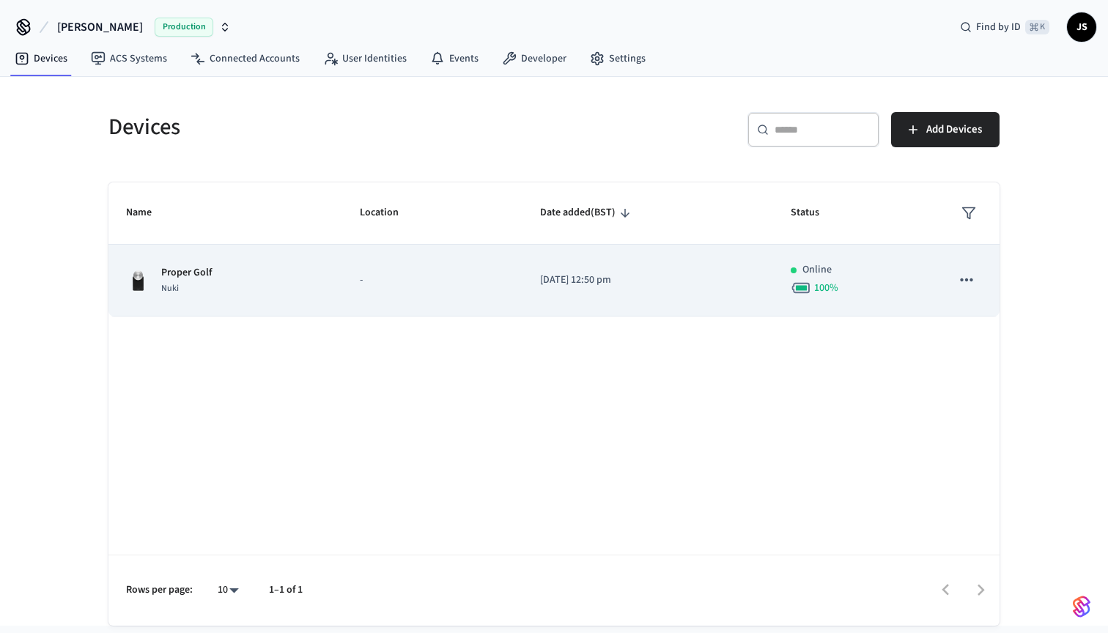
click at [249, 272] on div "Proper Golf Nuki" at bounding box center [225, 280] width 199 height 31
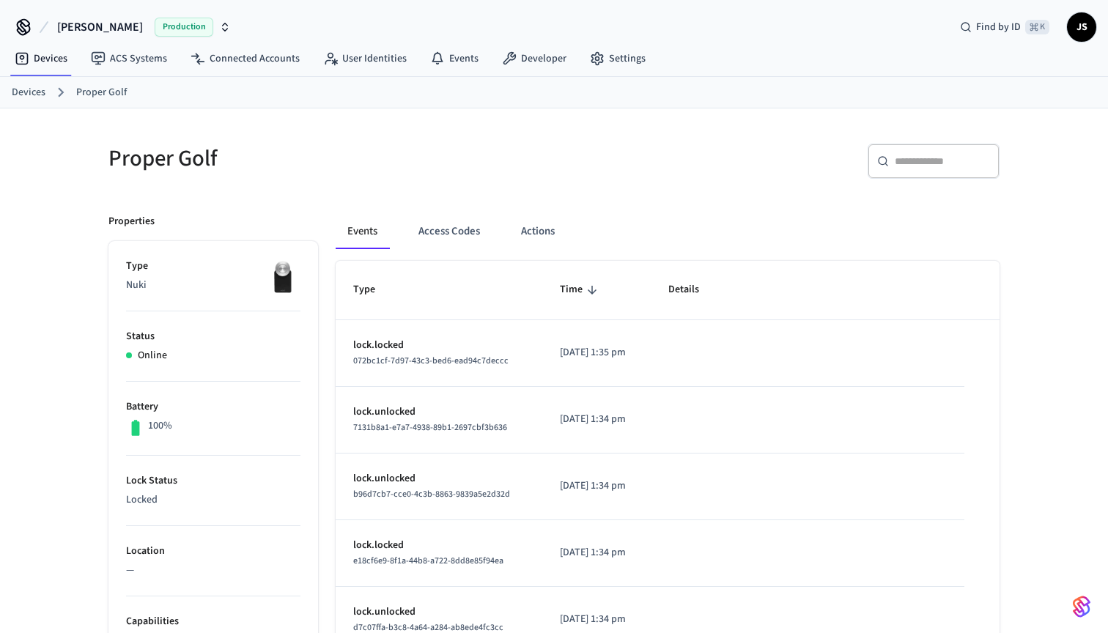
click at [639, 205] on div "Events Access Codes Actions Type Time Details lock.locked 072bc1cf-7d97-43c3-be…" at bounding box center [658, 641] width 681 height 890
click at [462, 247] on button "Access Codes" at bounding box center [449, 231] width 85 height 35
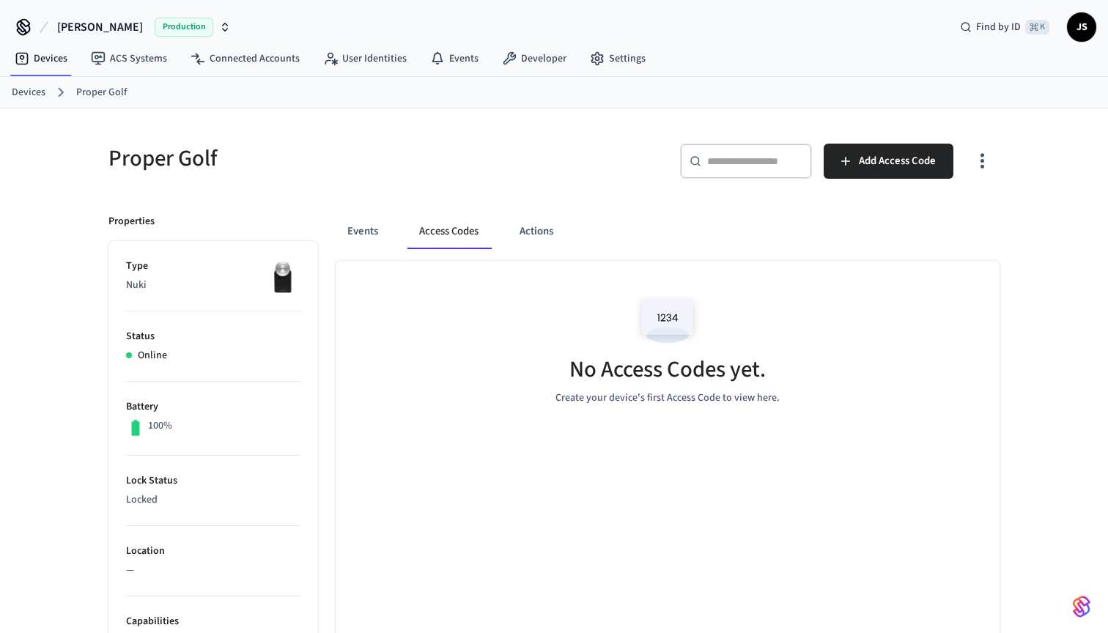
click at [481, 192] on div "Proper Golf ​ ​ Add Access Code Properties Type Nuki Status Online Battery 100%…" at bounding box center [554, 606] width 914 height 960
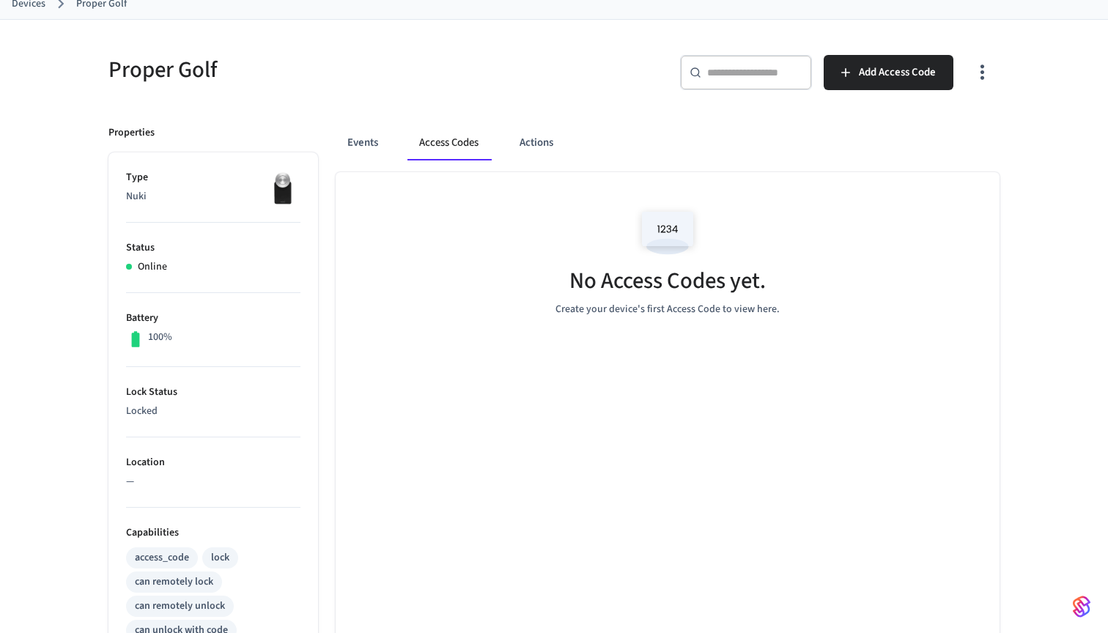
scroll to position [14, 0]
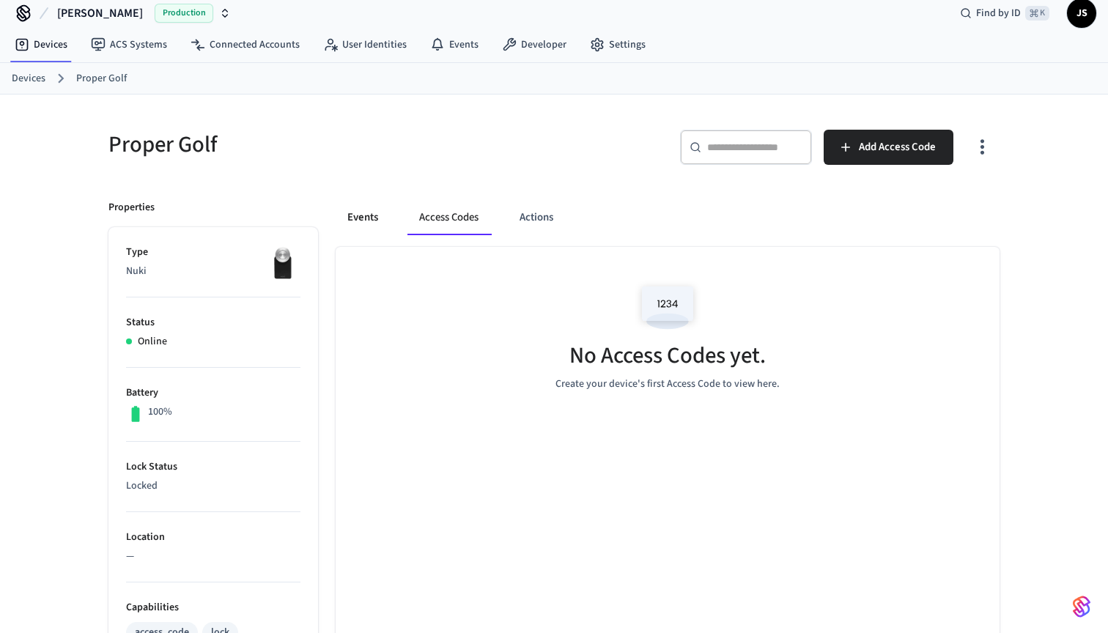
click at [368, 226] on button "Events" at bounding box center [362, 217] width 54 height 35
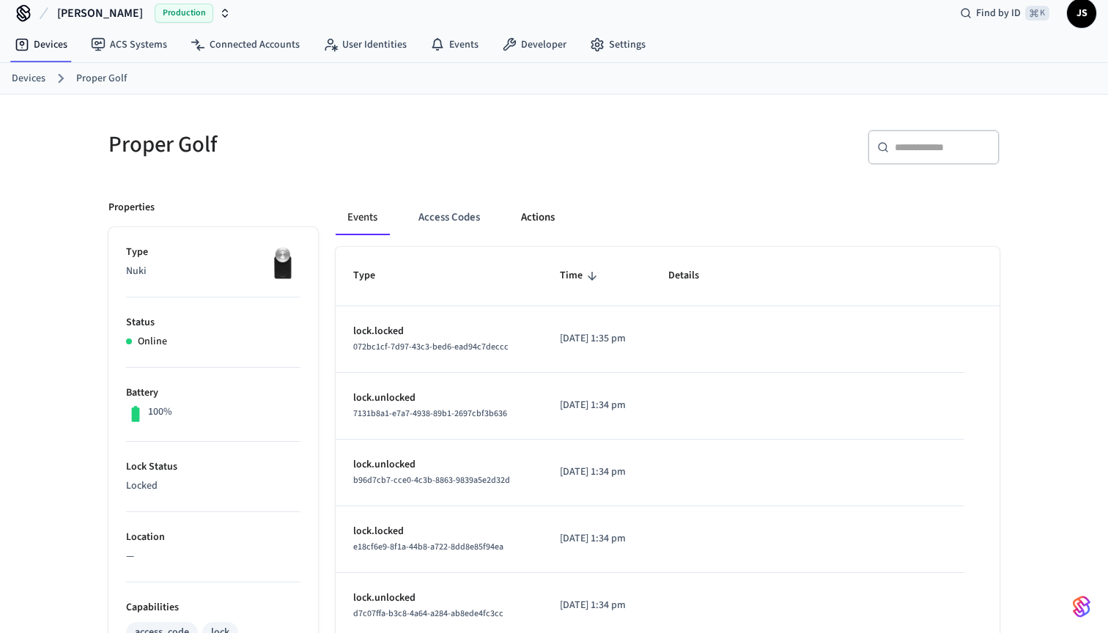
click at [547, 229] on button "Actions" at bounding box center [537, 217] width 57 height 35
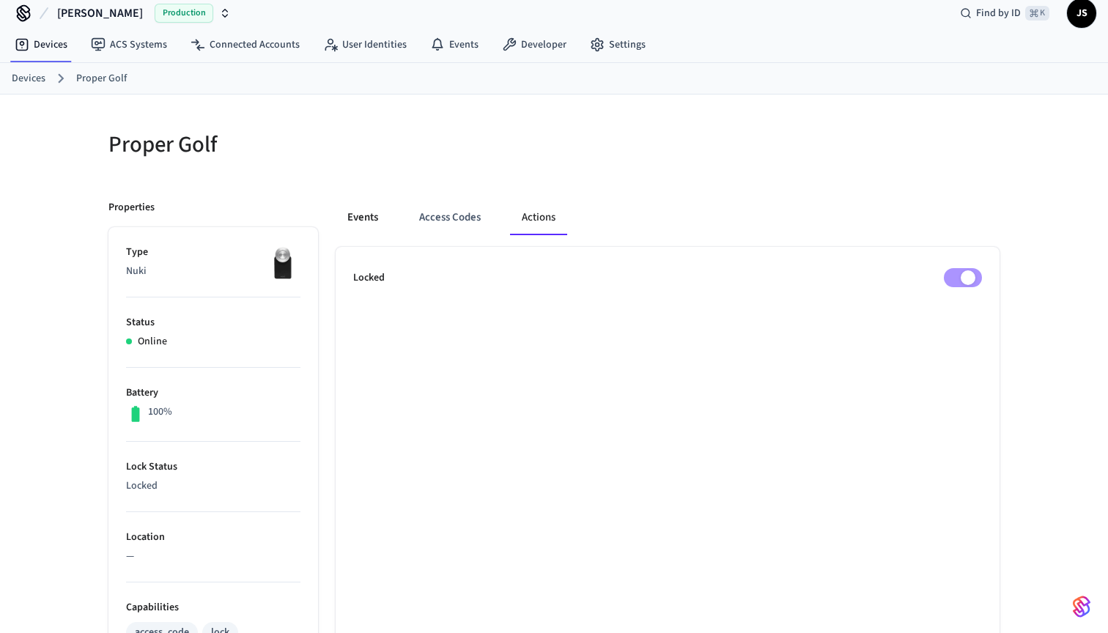
click at [371, 221] on button "Events" at bounding box center [362, 217] width 54 height 35
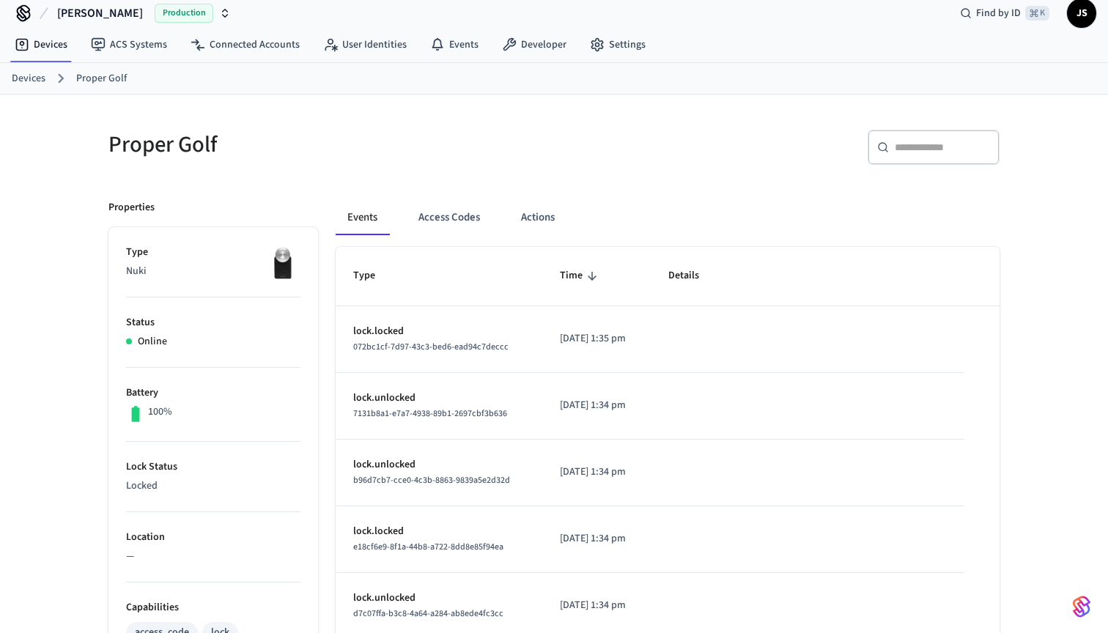
click at [369, 148] on h5 "Proper Golf" at bounding box center [326, 145] width 437 height 30
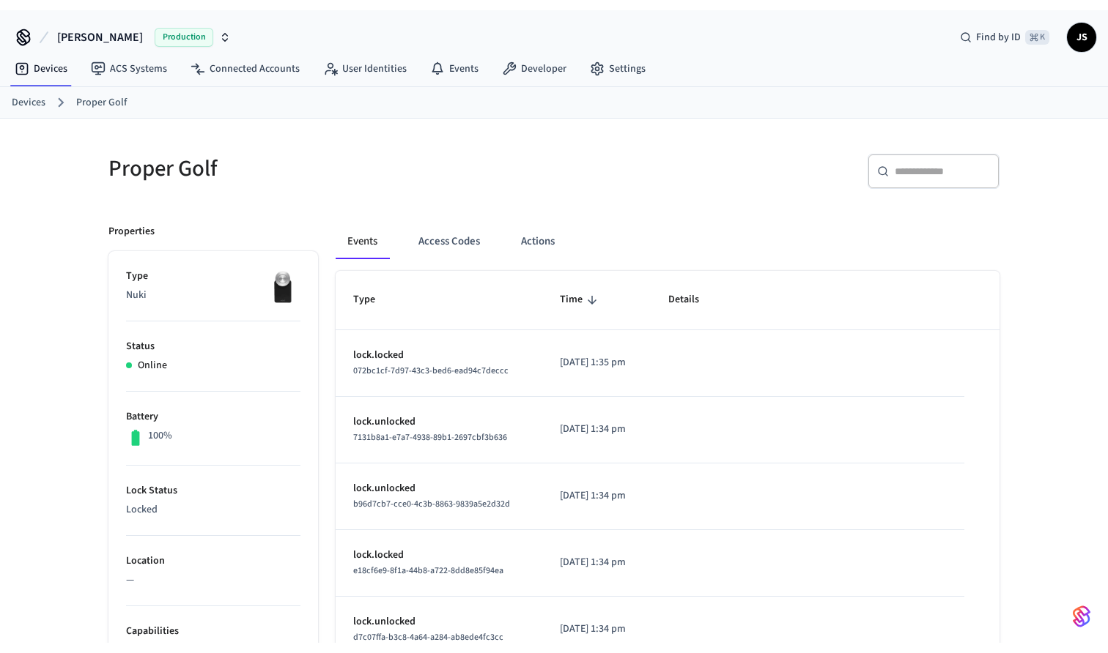
scroll to position [0, 0]
